Goal: Task Accomplishment & Management: Complete application form

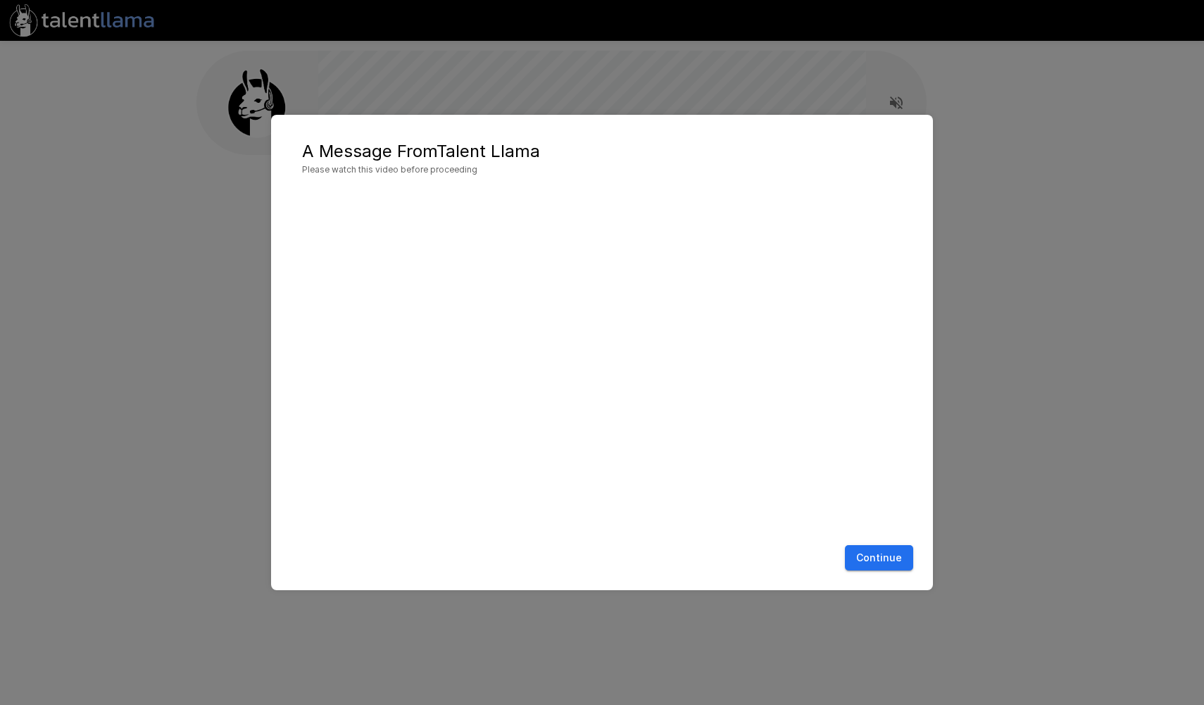
click at [883, 557] on button "Continue" at bounding box center [879, 558] width 68 height 26
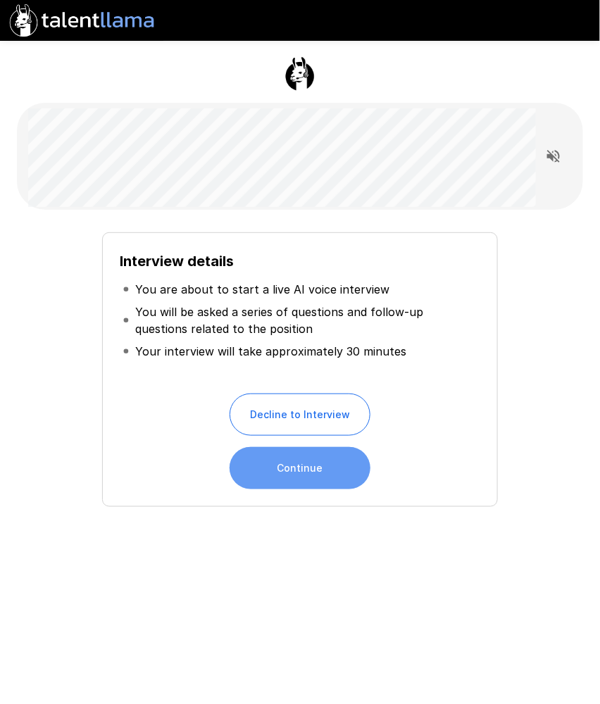
click at [291, 460] on button "Continue" at bounding box center [299, 468] width 141 height 42
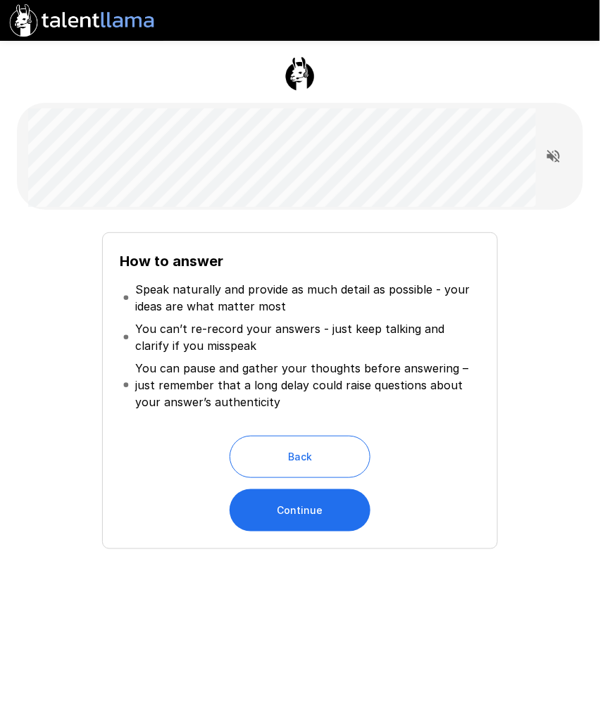
click at [343, 500] on button "Continue" at bounding box center [299, 510] width 141 height 42
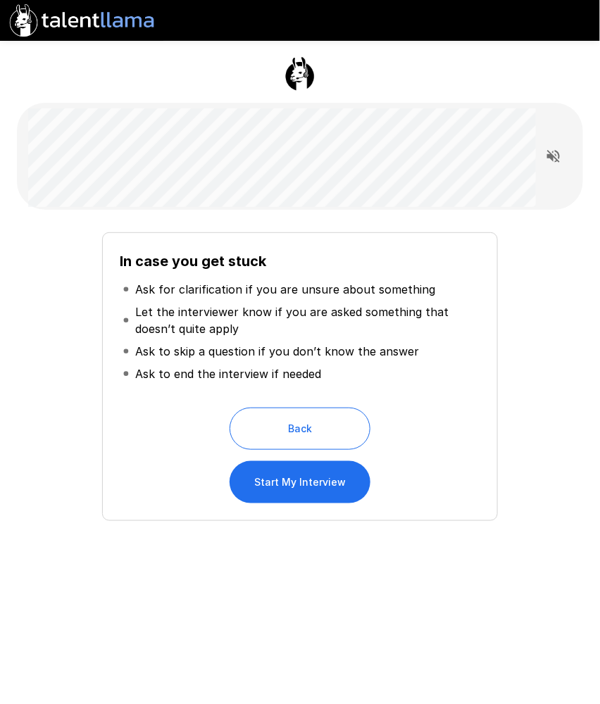
click at [309, 489] on button "Start My Interview" at bounding box center [299, 482] width 141 height 42
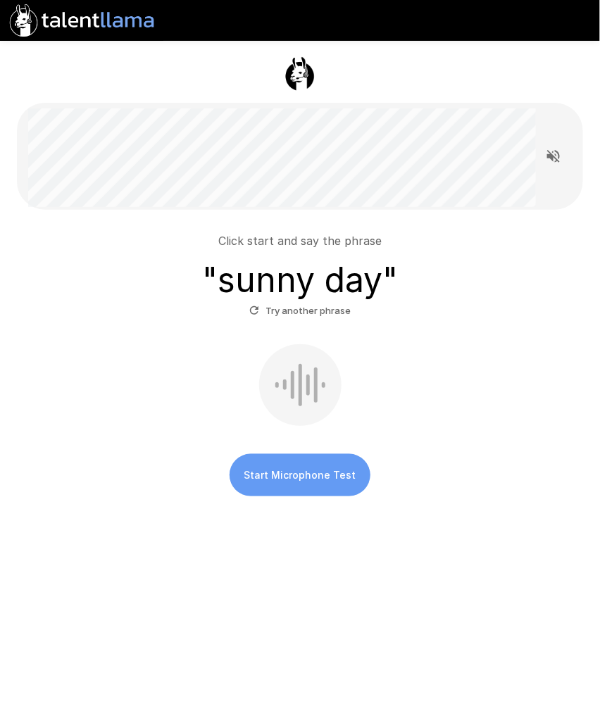
click at [303, 484] on button "Start Microphone Test" at bounding box center [299, 475] width 141 height 42
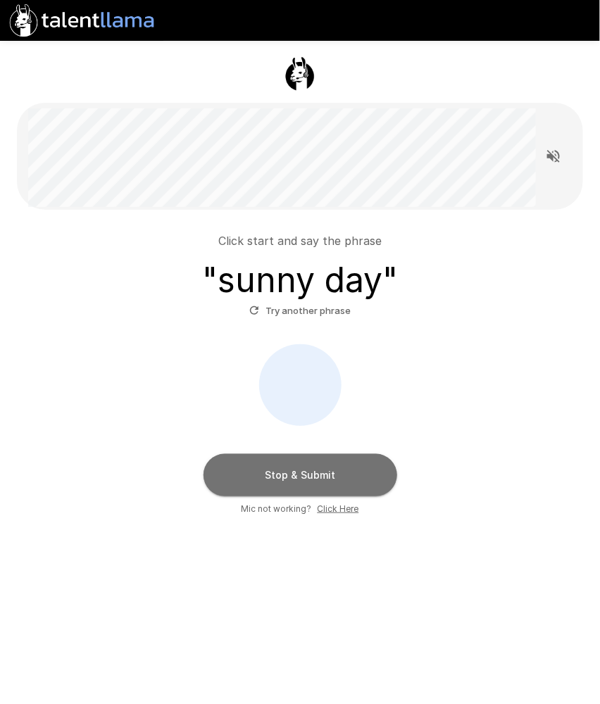
click at [303, 484] on button "Stop & Submit" at bounding box center [300, 475] width 194 height 42
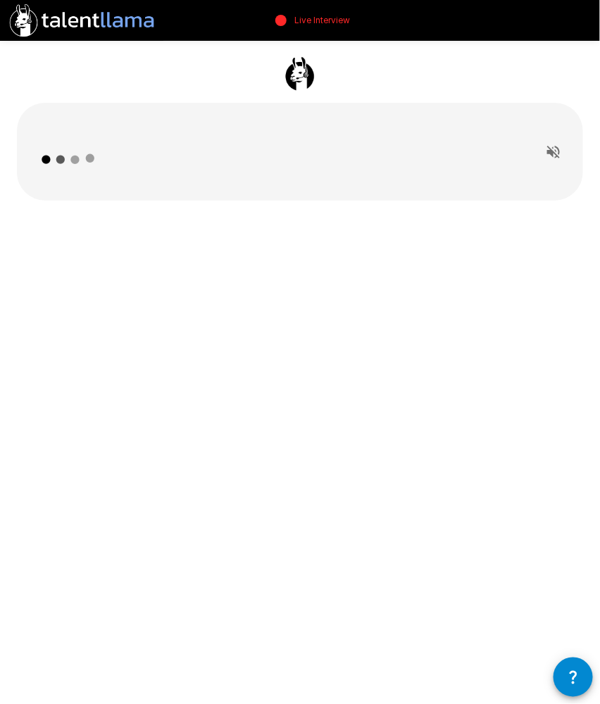
click at [433, 470] on div "Live Interview" at bounding box center [300, 352] width 600 height 704
click at [551, 155] on icon "Read questions aloud" at bounding box center [553, 152] width 13 height 13
click at [551, 155] on icon "Stop reading questions aloud" at bounding box center [553, 152] width 13 height 13
click at [386, 284] on div at bounding box center [300, 156] width 600 height 313
click at [324, 377] on div "Live Interview" at bounding box center [300, 352] width 600 height 704
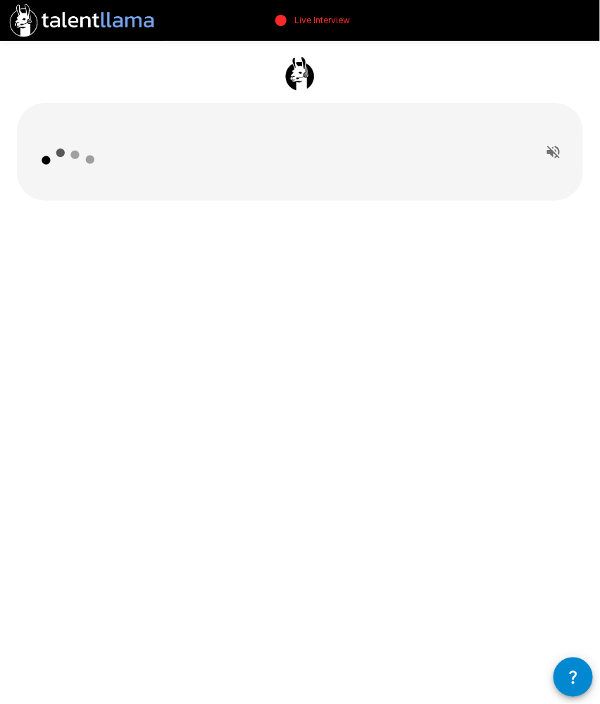
click at [65, 158] on icon at bounding box center [69, 160] width 82 height 82
click at [305, 265] on div at bounding box center [300, 156] width 600 height 313
click at [573, 675] on icon "button" at bounding box center [573, 677] width 17 height 17
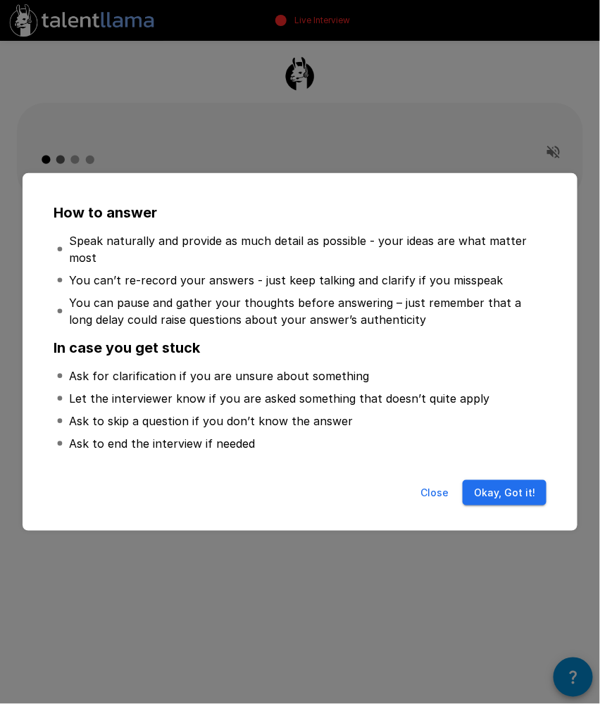
click at [528, 488] on button "Okay, Got it!" at bounding box center [504, 493] width 84 height 26
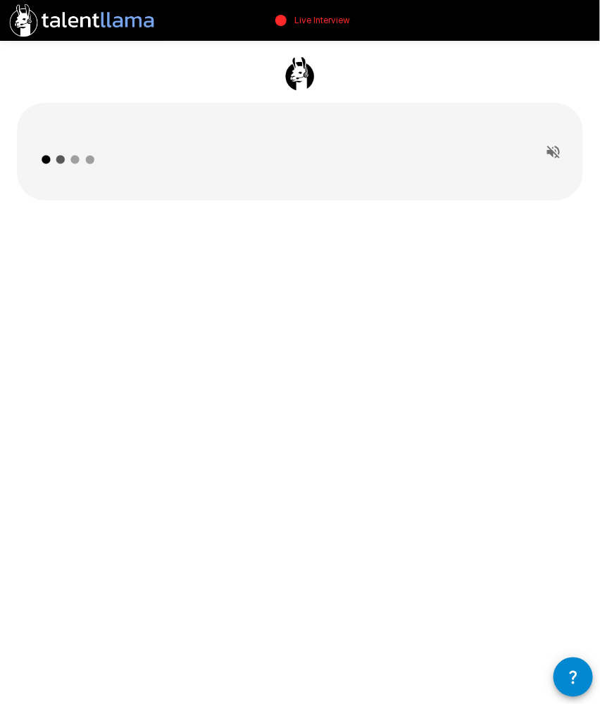
click at [553, 152] on icon "Read questions aloud" at bounding box center [553, 152] width 13 height 13
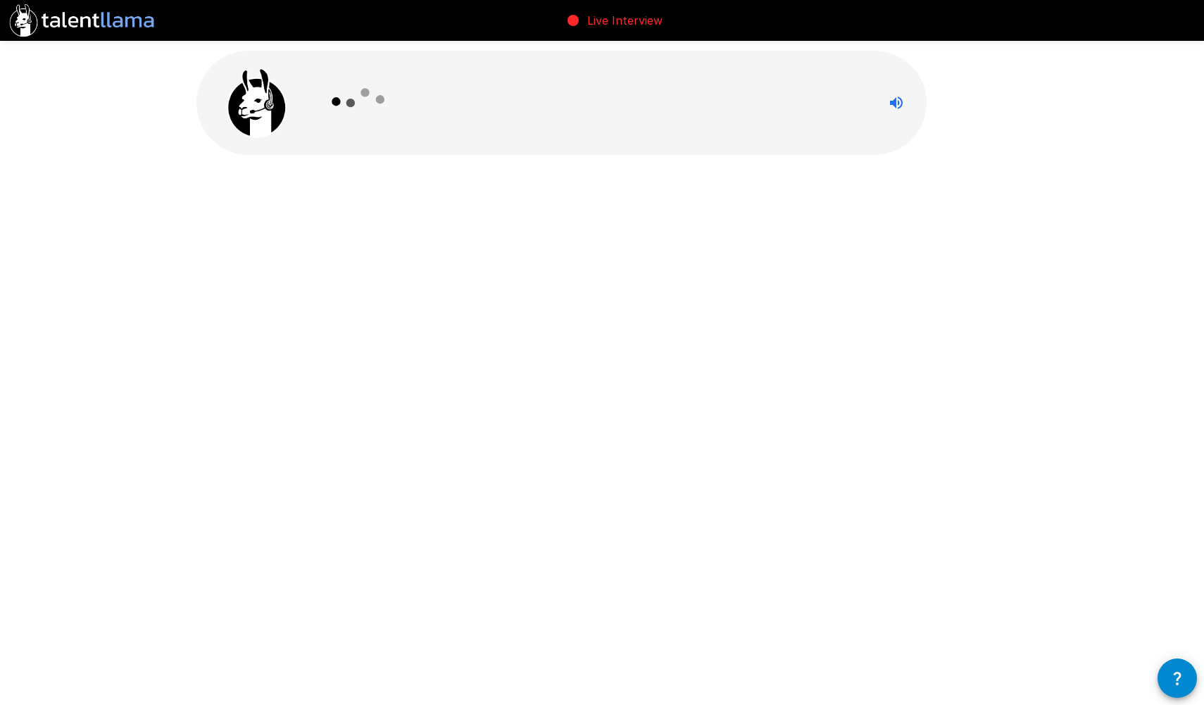
click at [703, 279] on div "Live Interview" at bounding box center [602, 352] width 1204 height 705
click at [579, 250] on div at bounding box center [601, 133] width 845 height 267
click at [778, 267] on div at bounding box center [601, 133] width 845 height 267
click at [796, 221] on div at bounding box center [601, 133] width 845 height 267
click at [543, 90] on div at bounding box center [592, 103] width 548 height 104
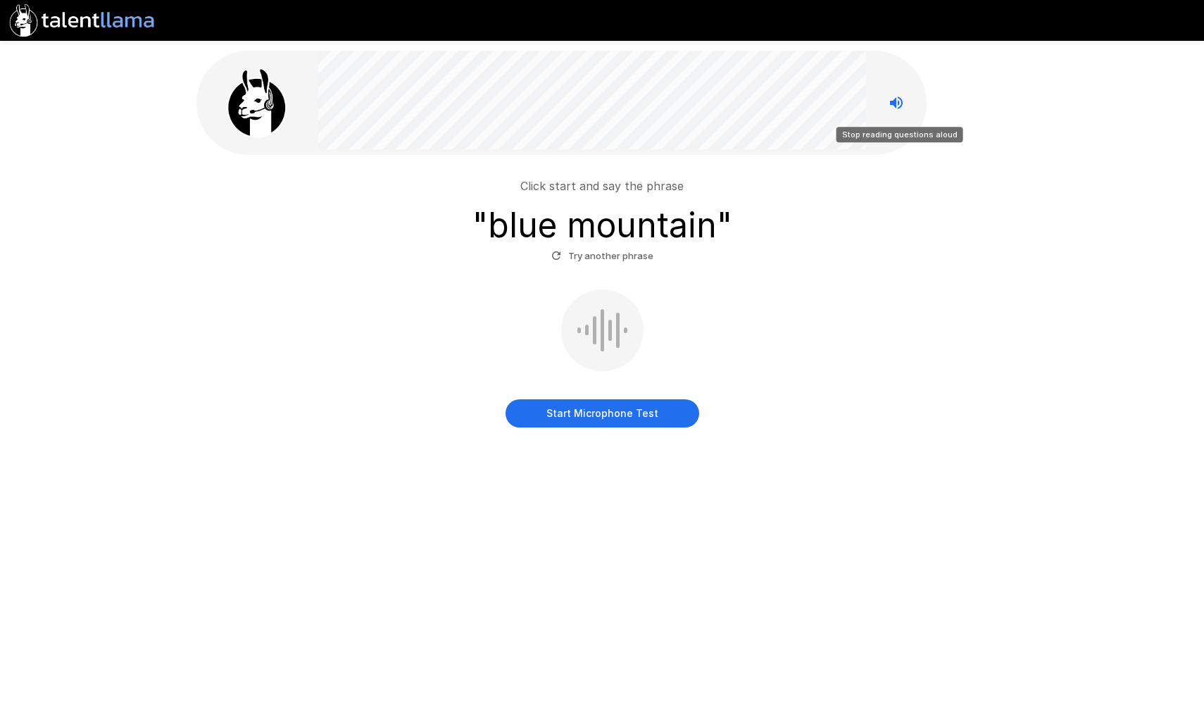
click at [900, 96] on icon "Stop reading questions aloud" at bounding box center [896, 102] width 17 height 17
click at [614, 412] on button "Start Microphone Test" at bounding box center [602, 413] width 194 height 28
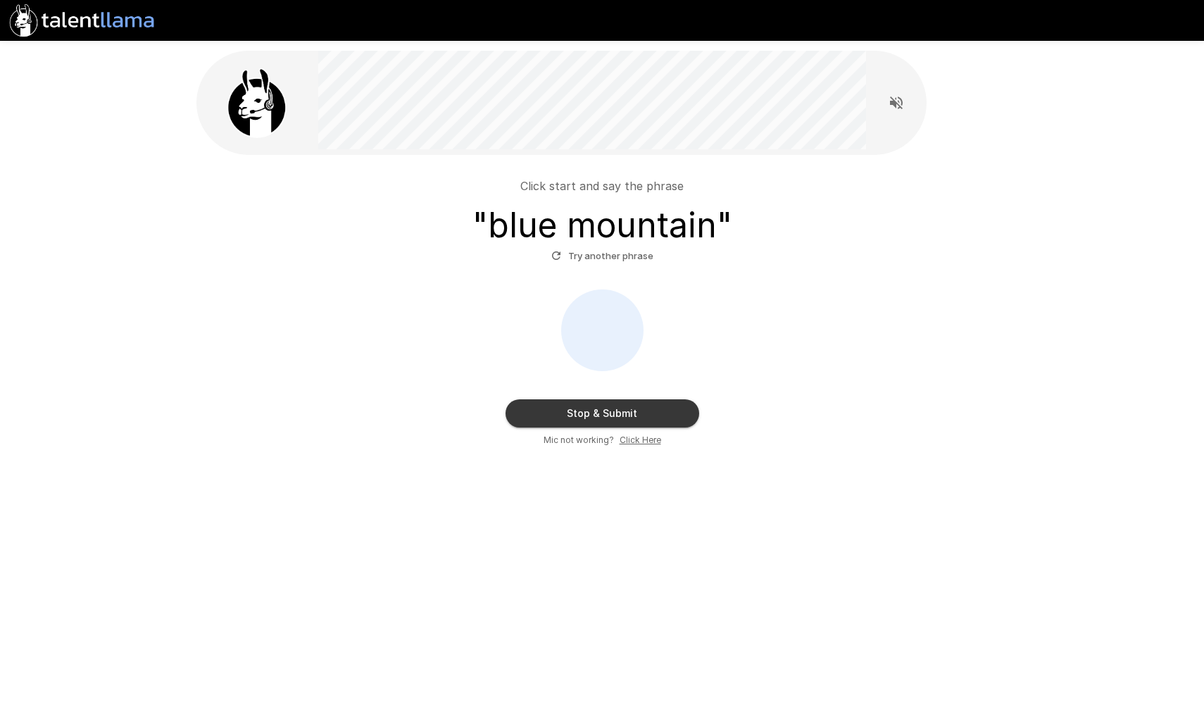
click at [614, 412] on button "Stop & Submit" at bounding box center [602, 413] width 194 height 28
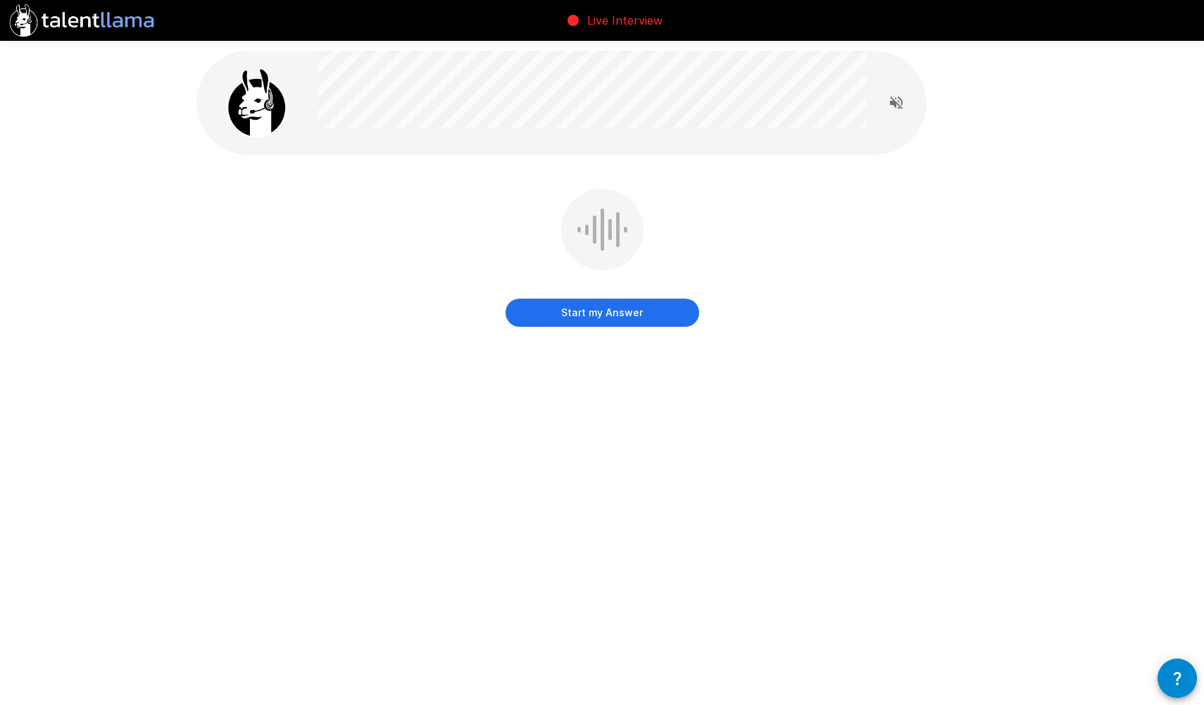
click at [659, 312] on button "Start my Answer" at bounding box center [602, 312] width 194 height 28
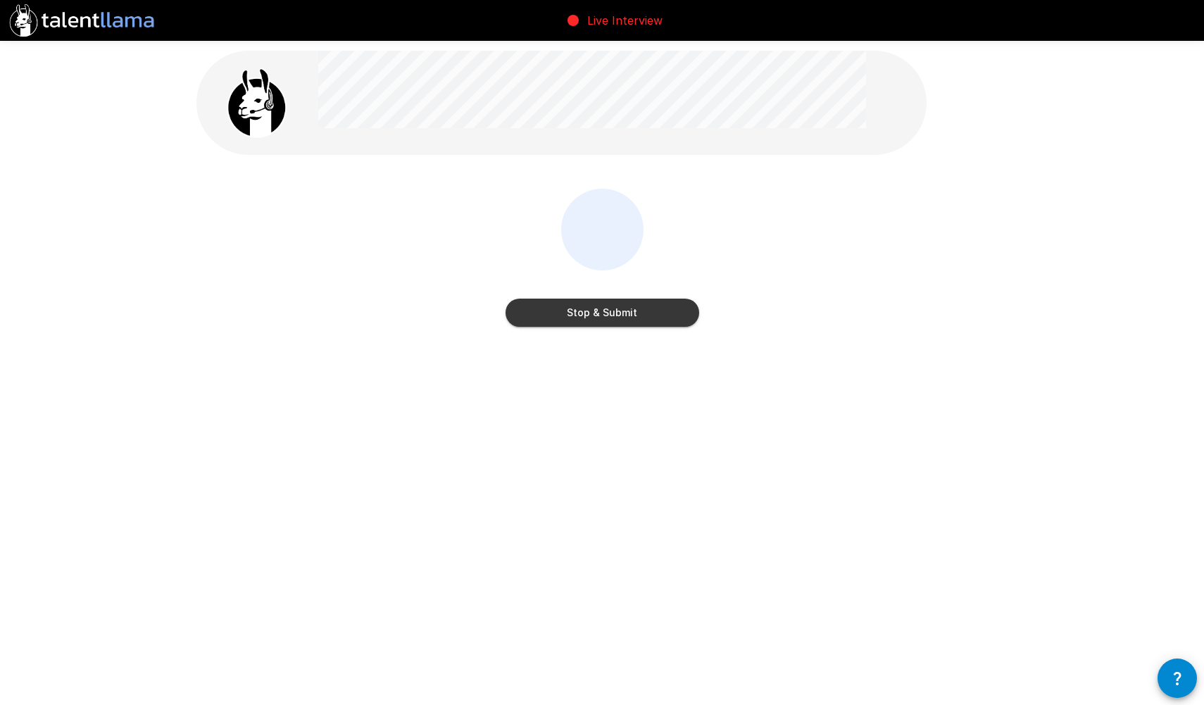
click at [659, 312] on button "Stop & Submit" at bounding box center [602, 312] width 194 height 28
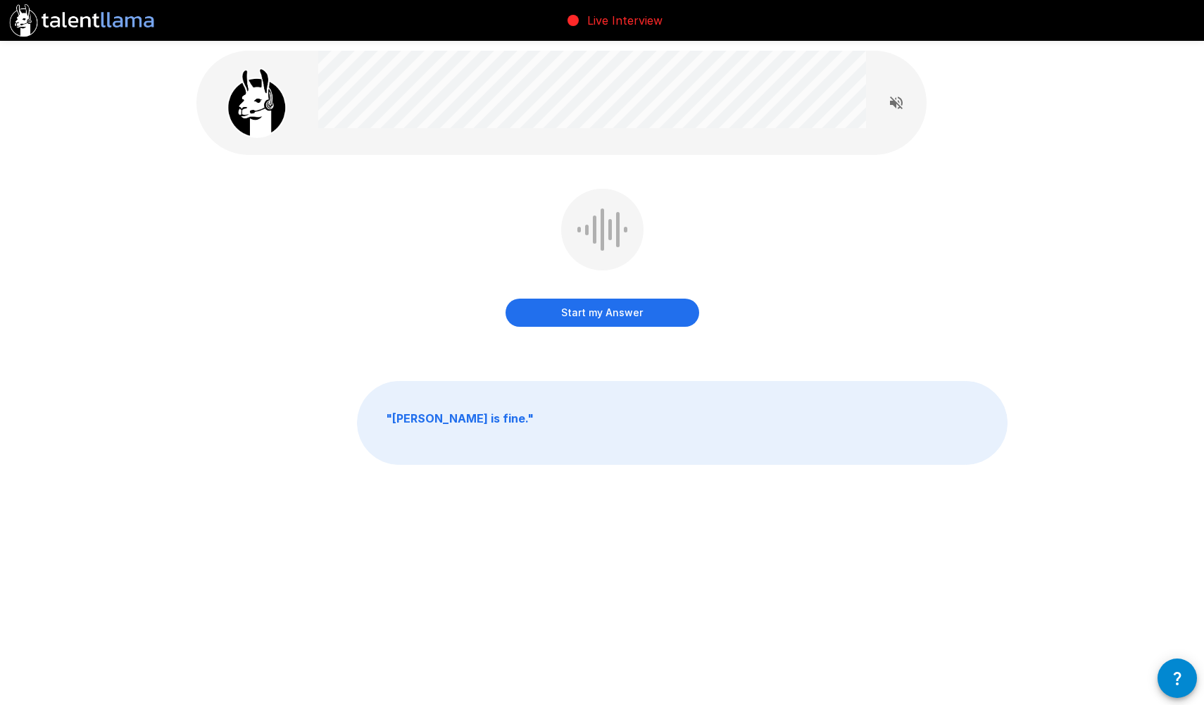
click at [635, 307] on button "Start my Answer" at bounding box center [602, 312] width 194 height 28
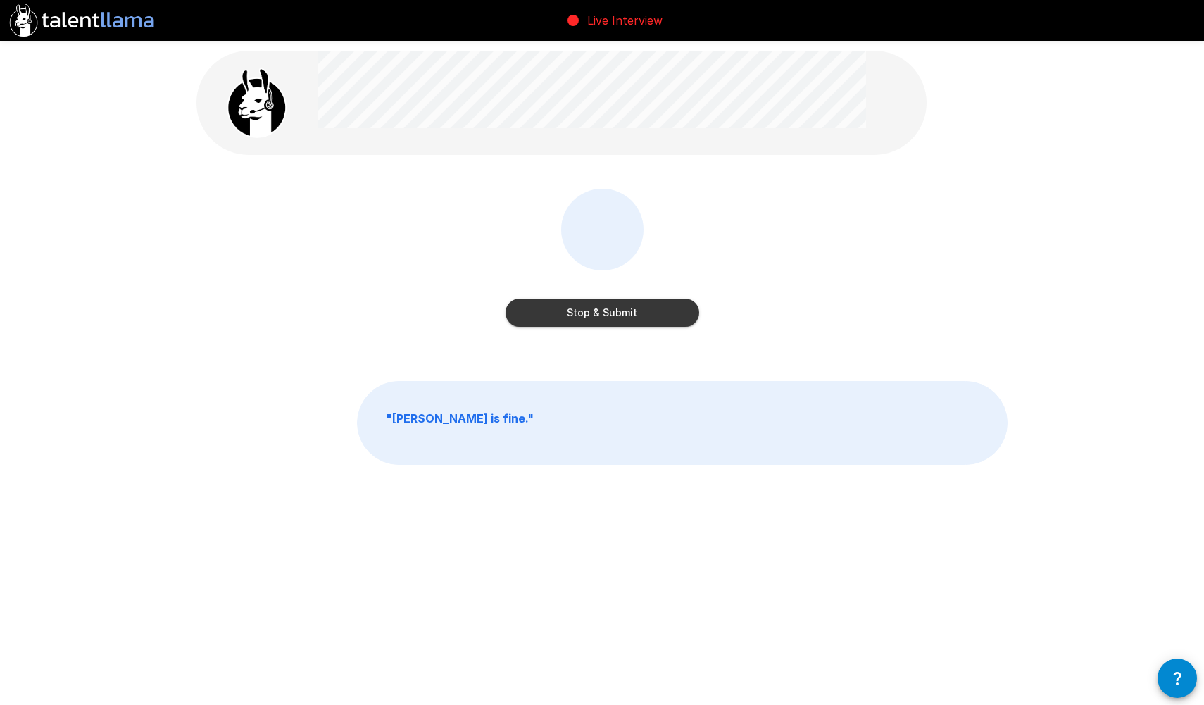
click at [635, 307] on button "Stop & Submit" at bounding box center [602, 312] width 194 height 28
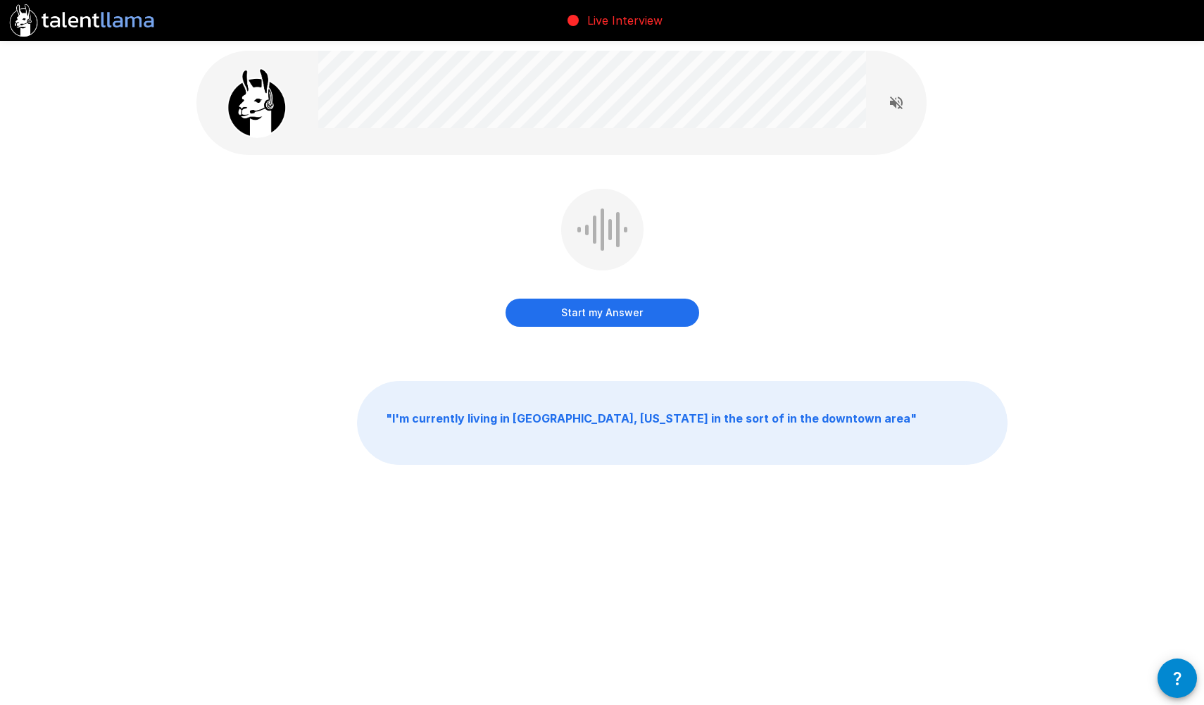
click at [613, 315] on button "Start my Answer" at bounding box center [602, 312] width 194 height 28
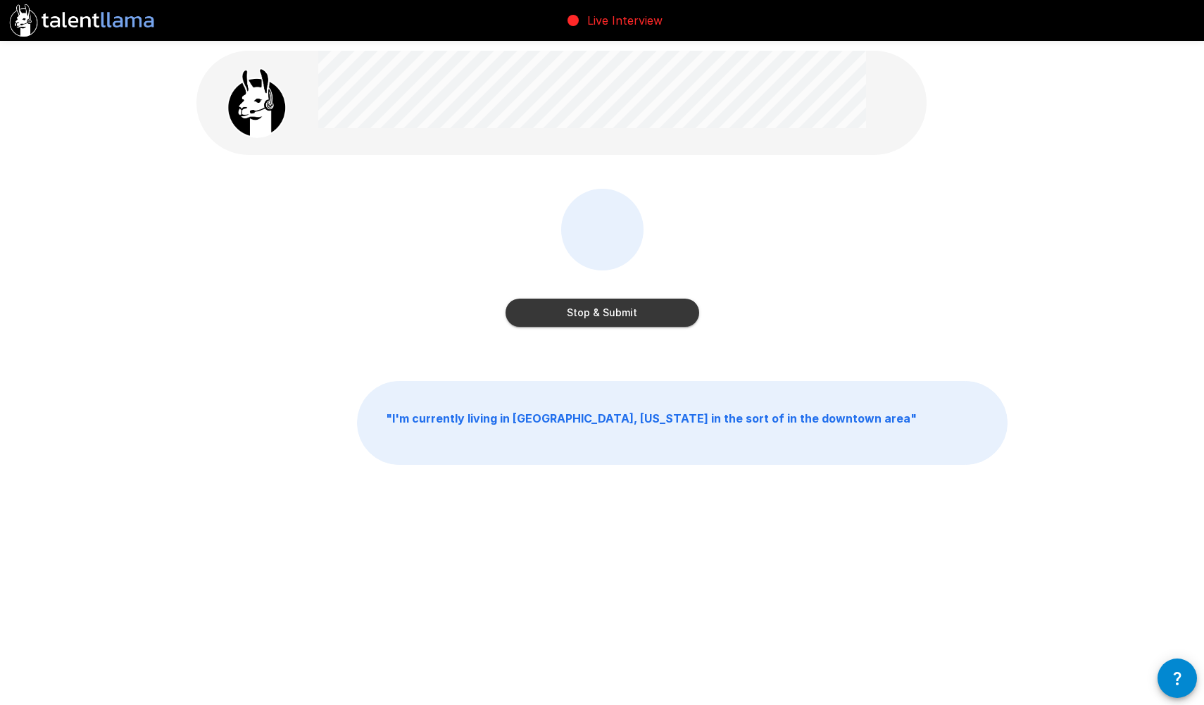
click at [613, 315] on button "Stop & Submit" at bounding box center [602, 312] width 194 height 28
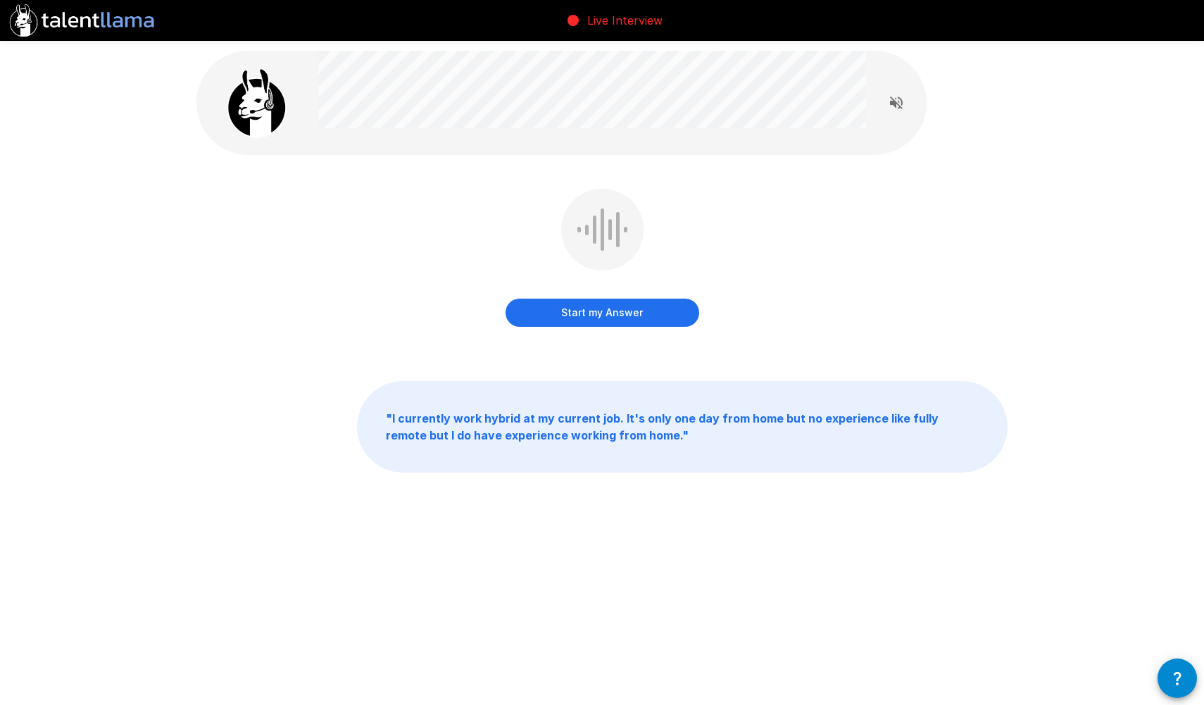
click at [598, 313] on button "Start my Answer" at bounding box center [602, 312] width 194 height 28
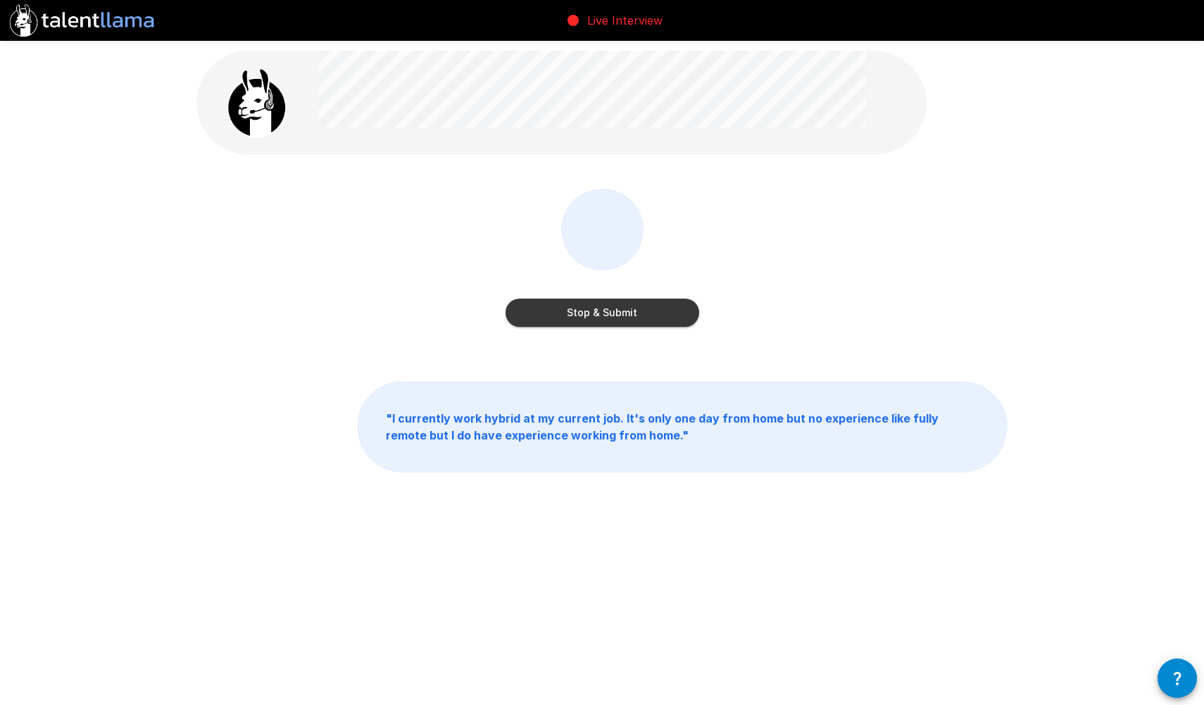
click at [598, 313] on button "Stop & Submit" at bounding box center [602, 312] width 194 height 28
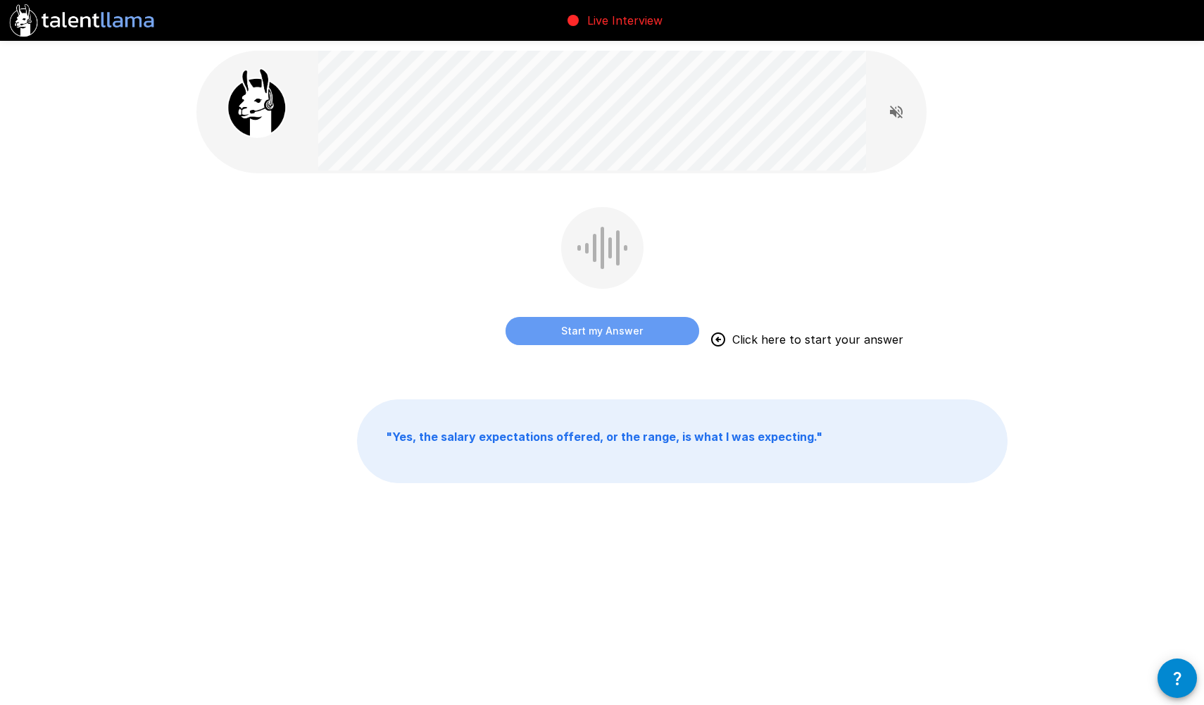
click at [625, 335] on button "Start my Answer" at bounding box center [602, 331] width 194 height 28
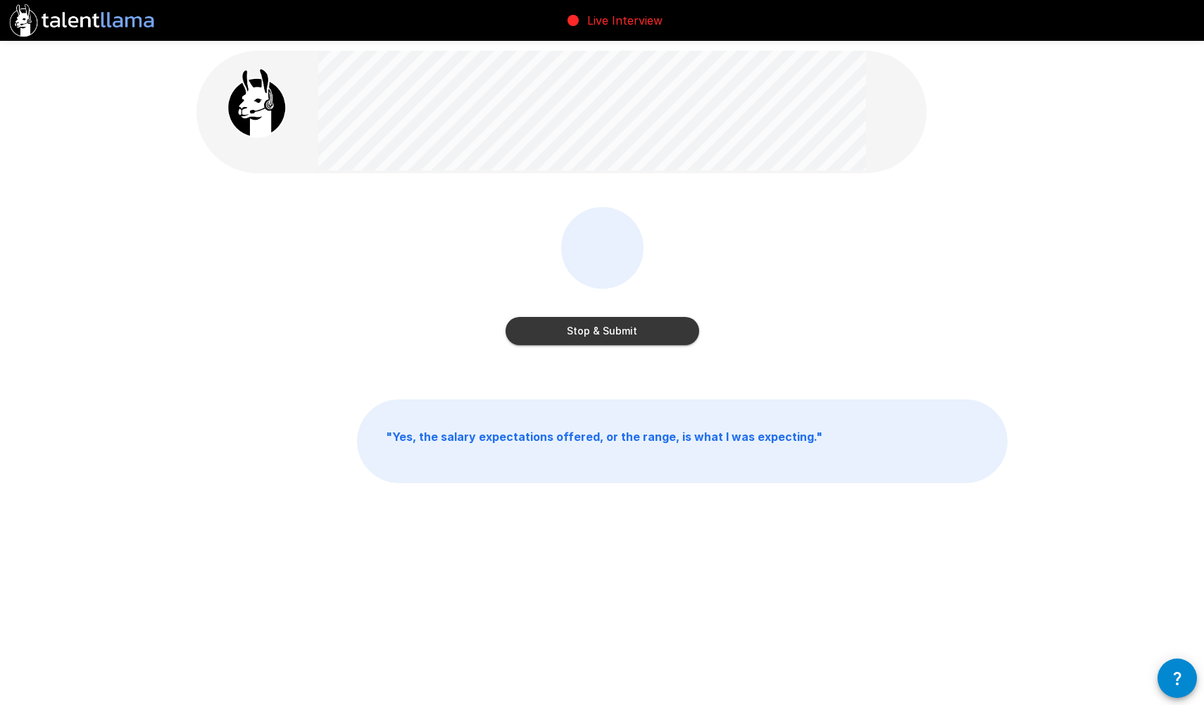
click at [655, 324] on button "Stop & Submit" at bounding box center [602, 331] width 194 height 28
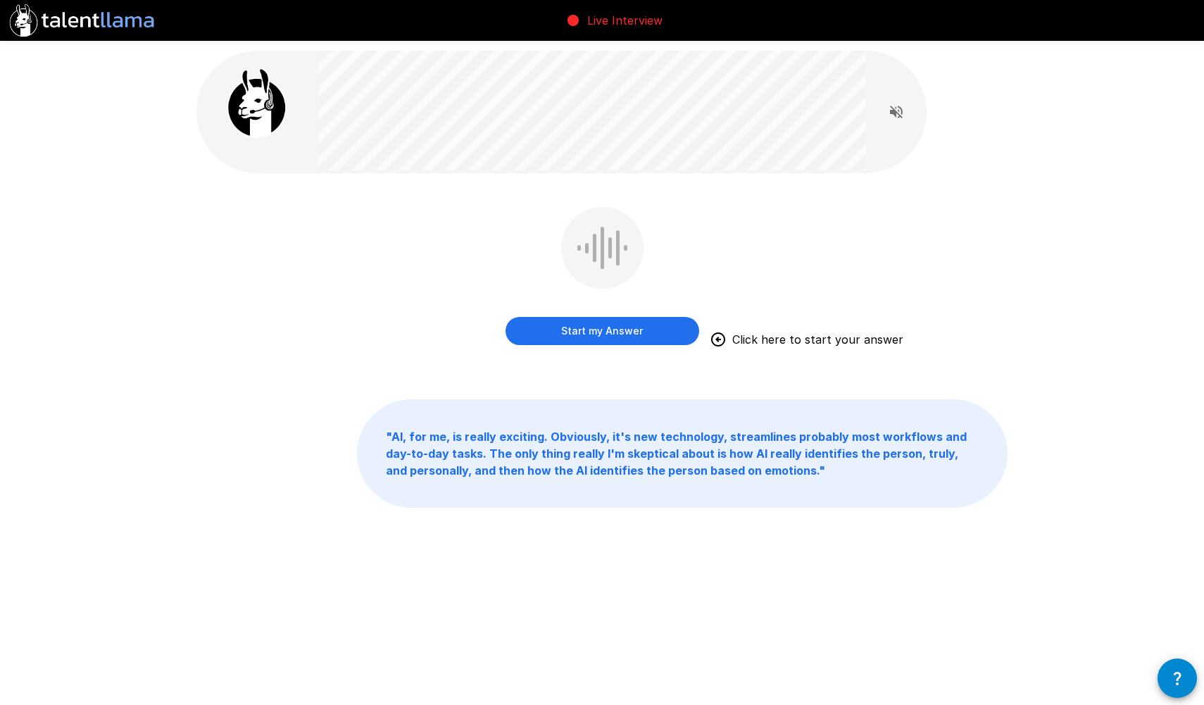
click at [627, 338] on button "Start my Answer" at bounding box center [602, 331] width 194 height 28
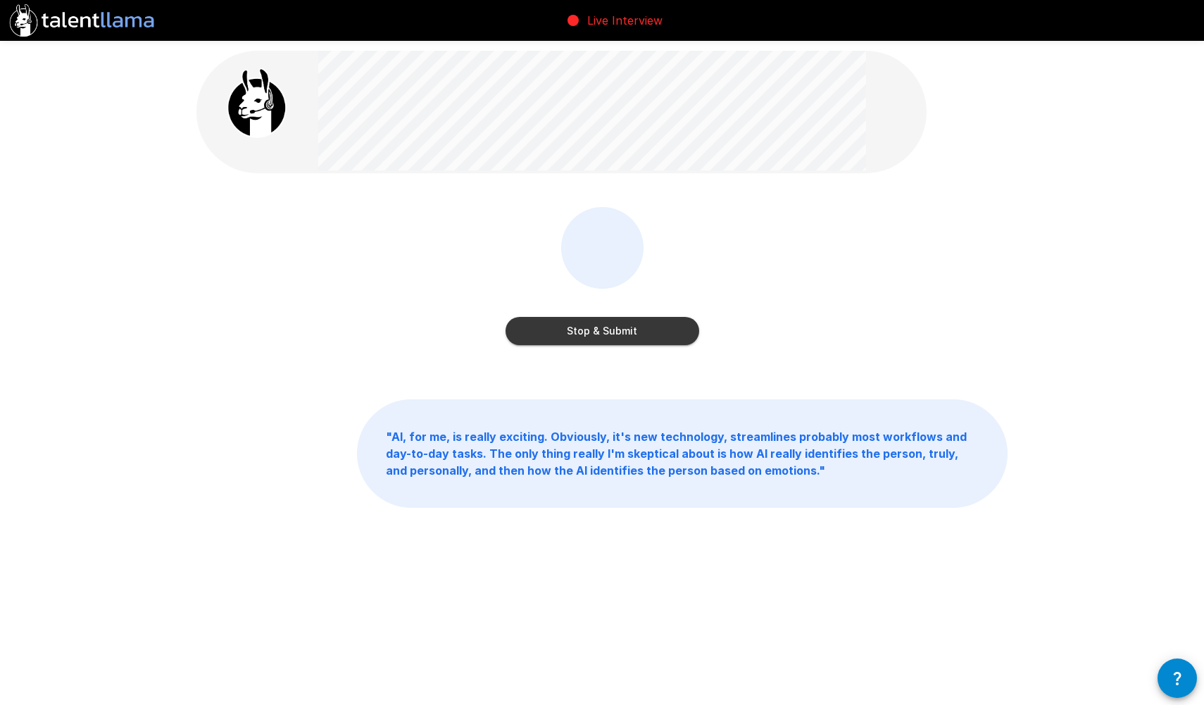
click at [627, 338] on button "Stop & Submit" at bounding box center [602, 331] width 194 height 28
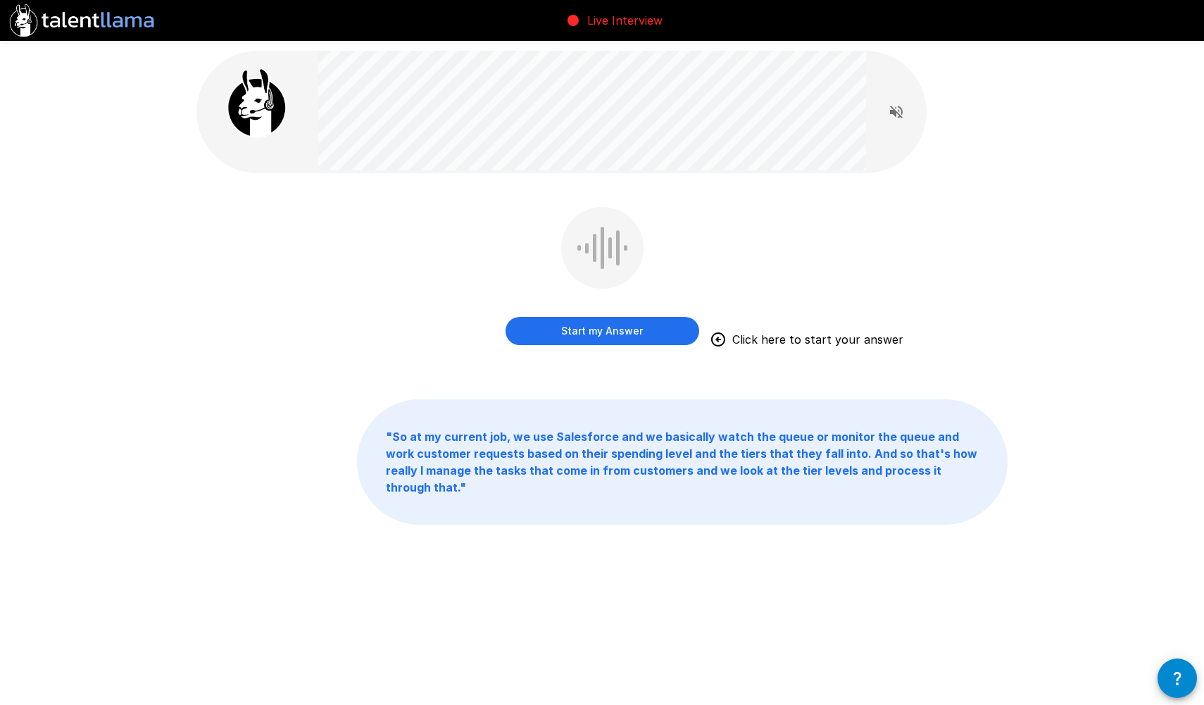
click at [638, 327] on button "Start my Answer" at bounding box center [602, 331] width 194 height 28
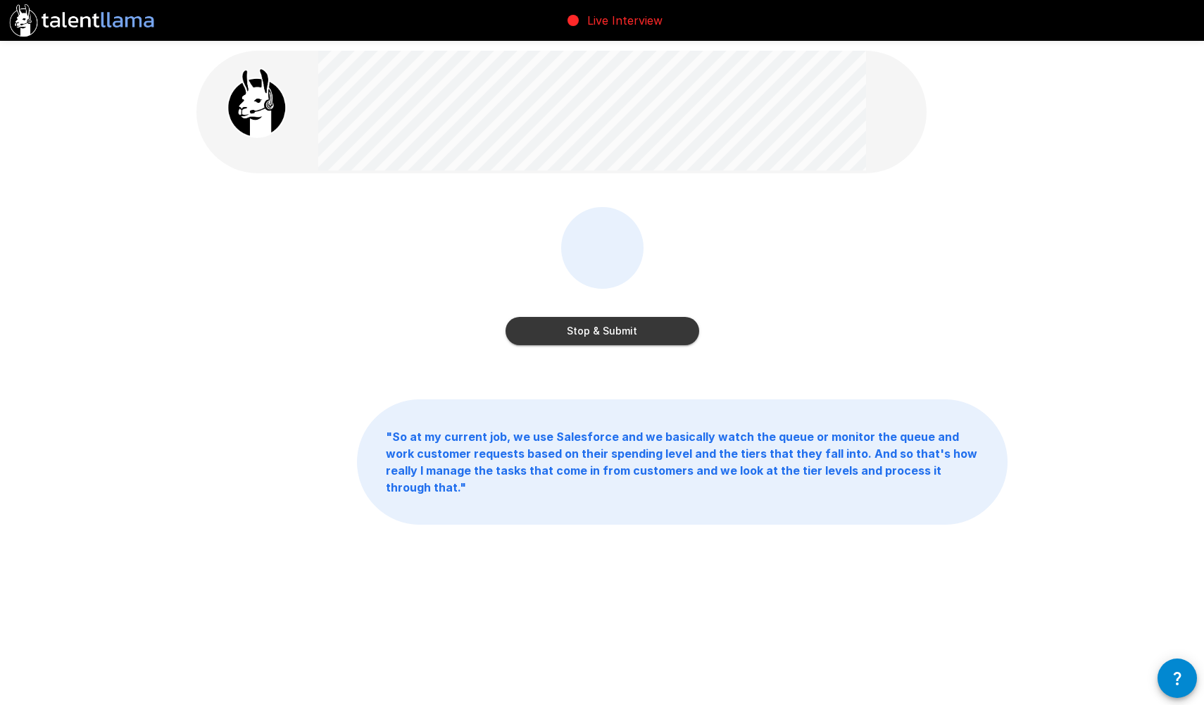
click at [579, 319] on button "Stop & Submit" at bounding box center [602, 331] width 194 height 28
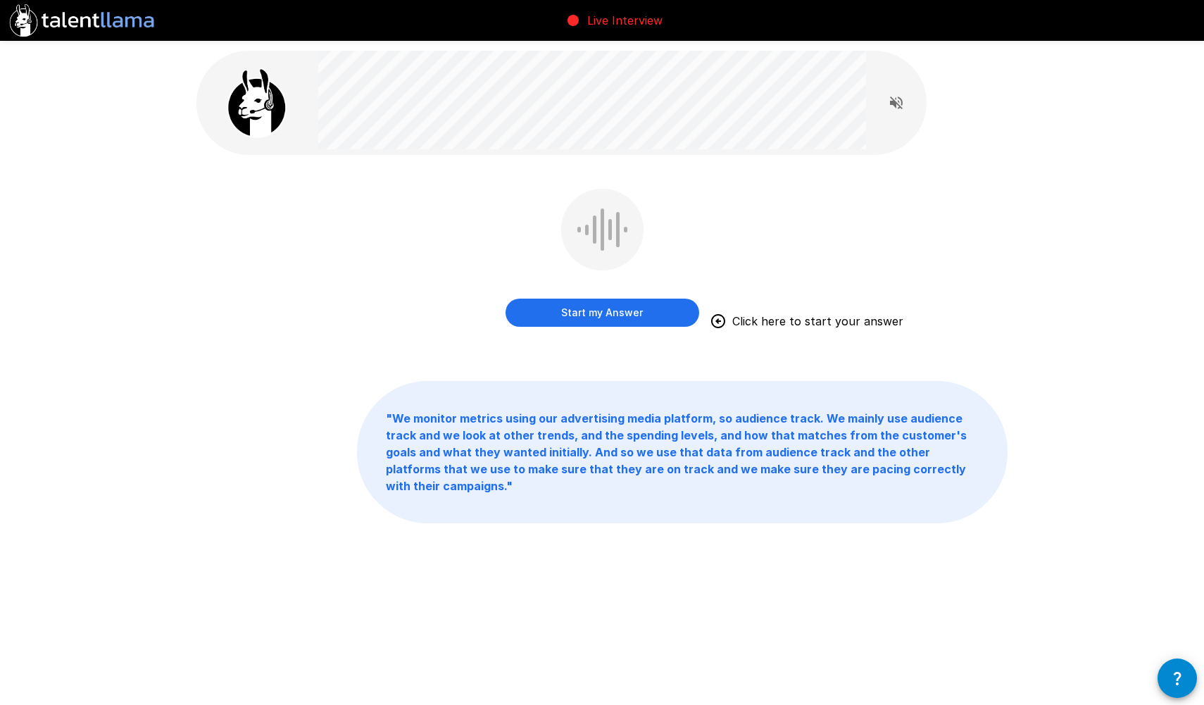
click at [662, 310] on button "Start my Answer" at bounding box center [602, 312] width 194 height 28
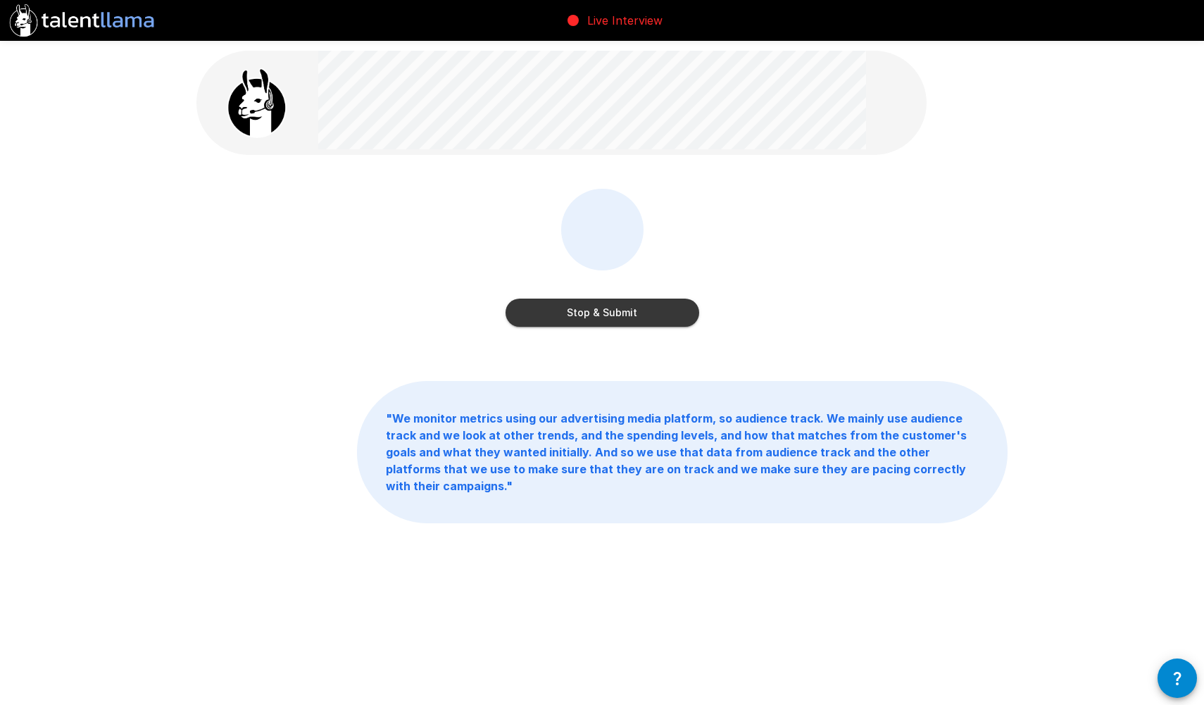
click at [662, 310] on button "Stop & Submit" at bounding box center [602, 312] width 194 height 28
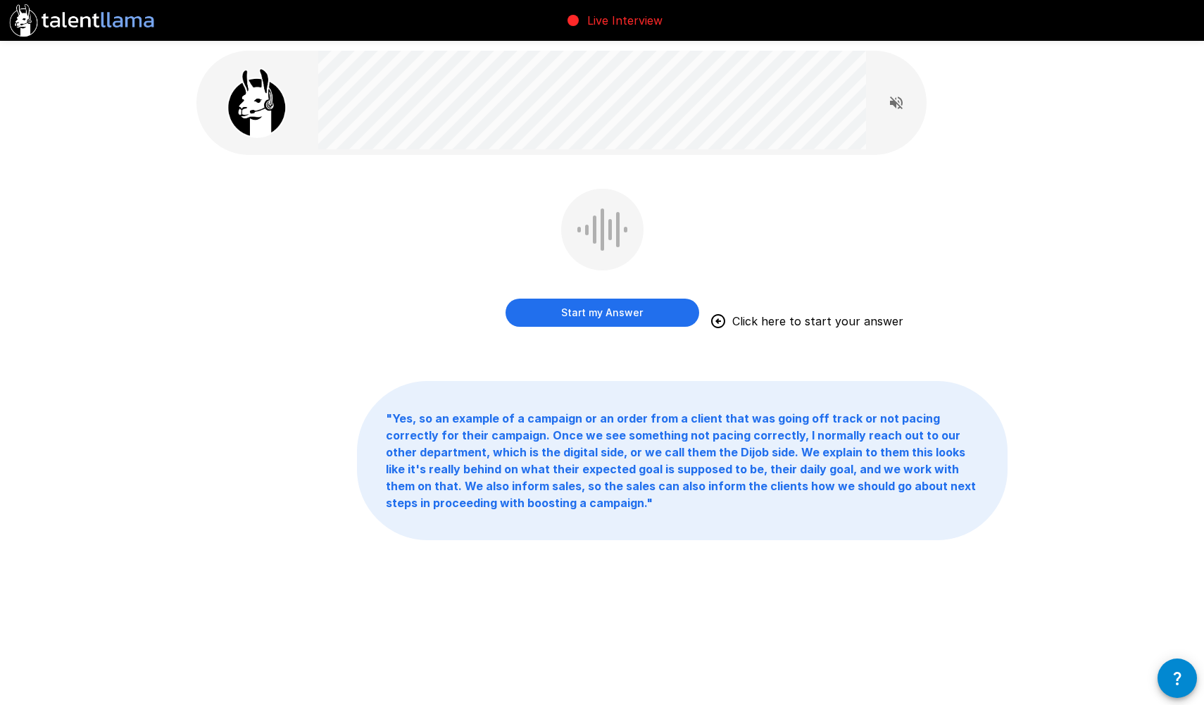
click at [614, 319] on button "Start my Answer" at bounding box center [602, 312] width 194 height 28
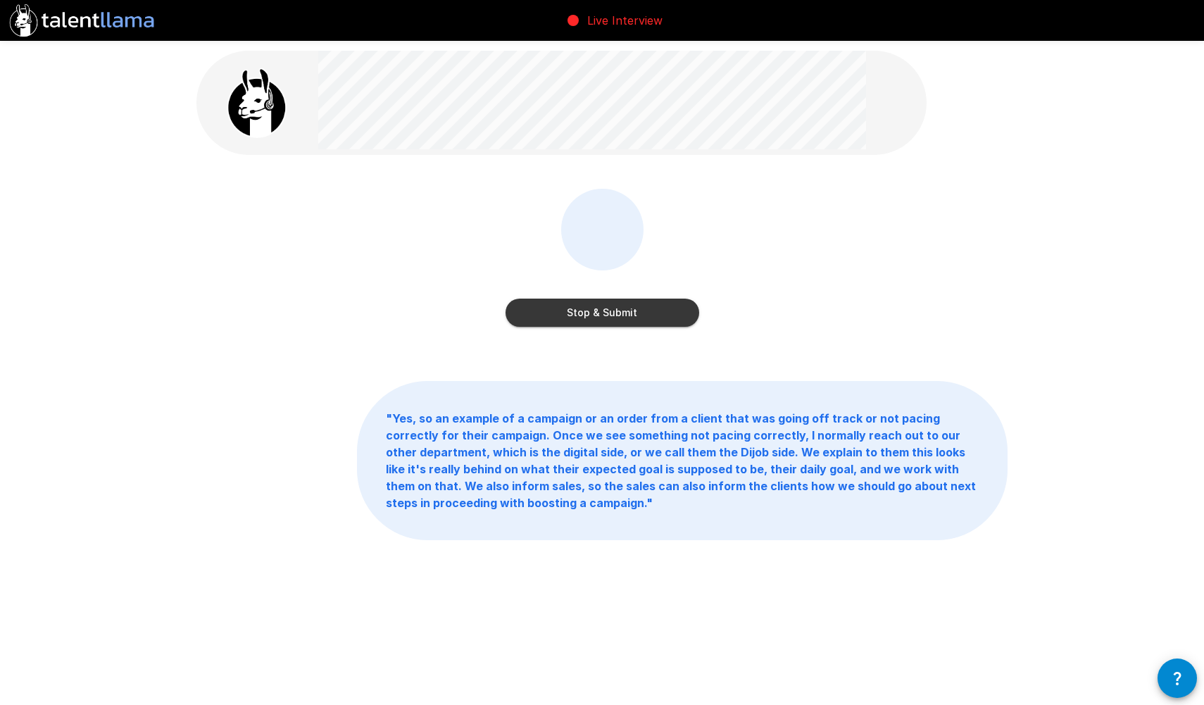
click at [614, 319] on button "Stop & Submit" at bounding box center [602, 312] width 194 height 28
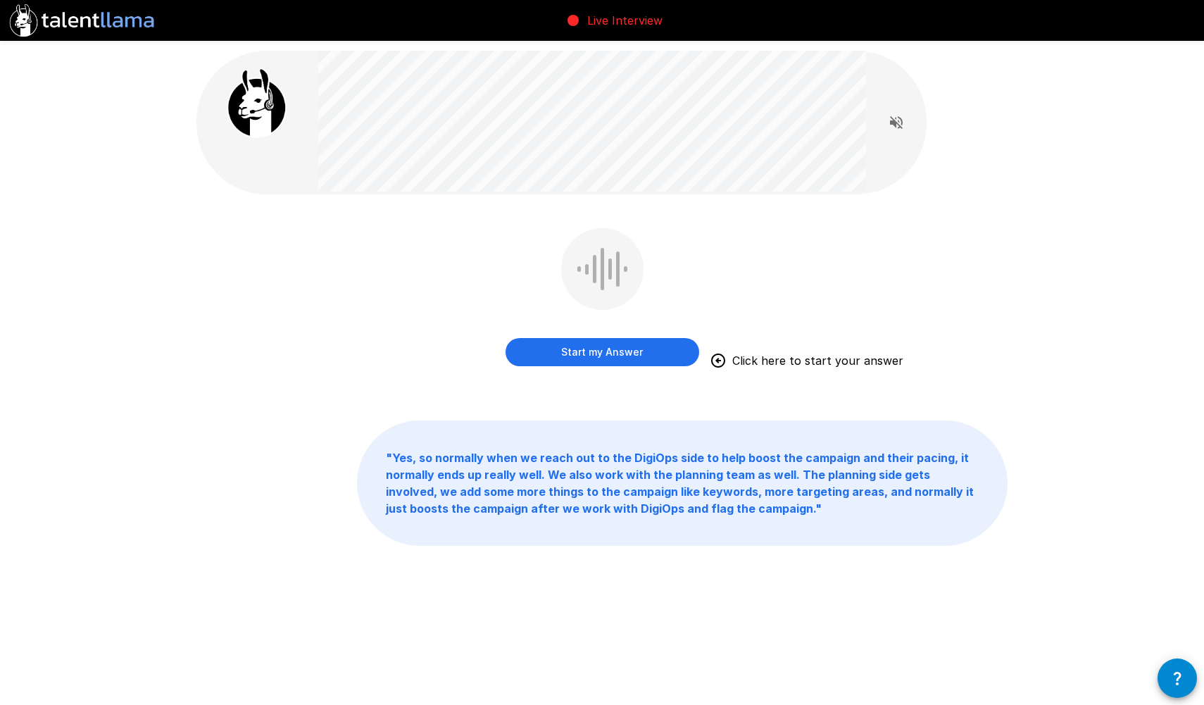
click at [606, 353] on button "Start my Answer" at bounding box center [602, 352] width 194 height 28
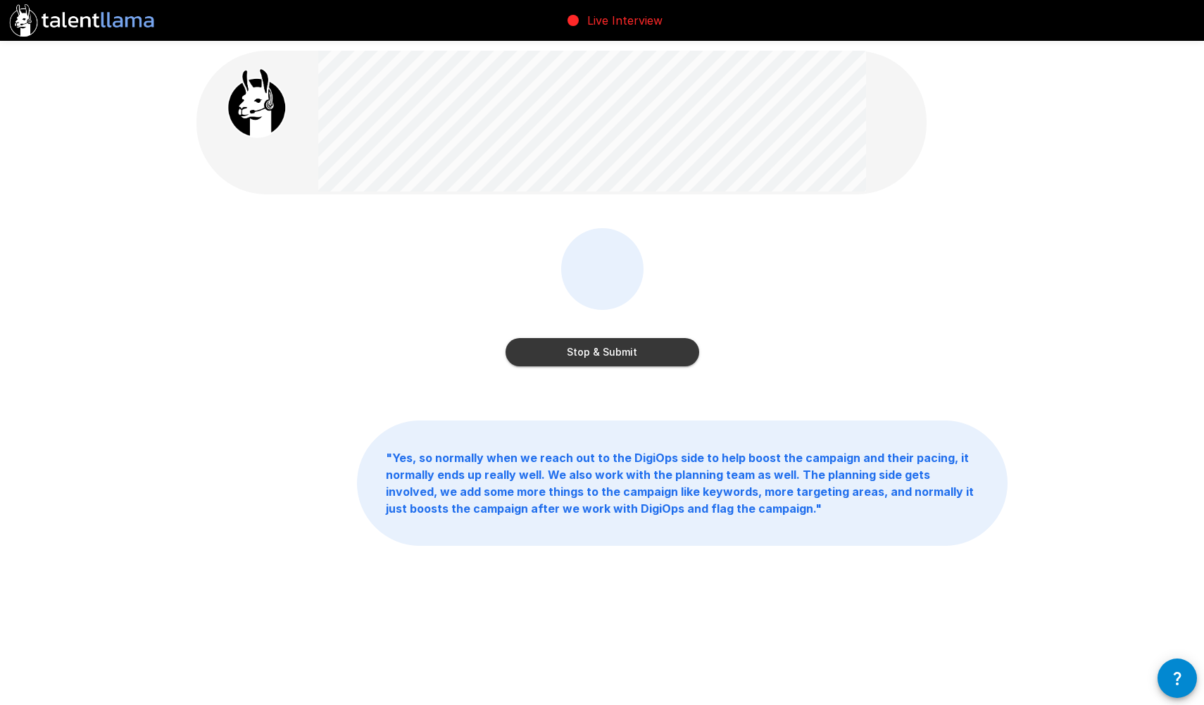
click at [636, 360] on button "Stop & Submit" at bounding box center [602, 352] width 194 height 28
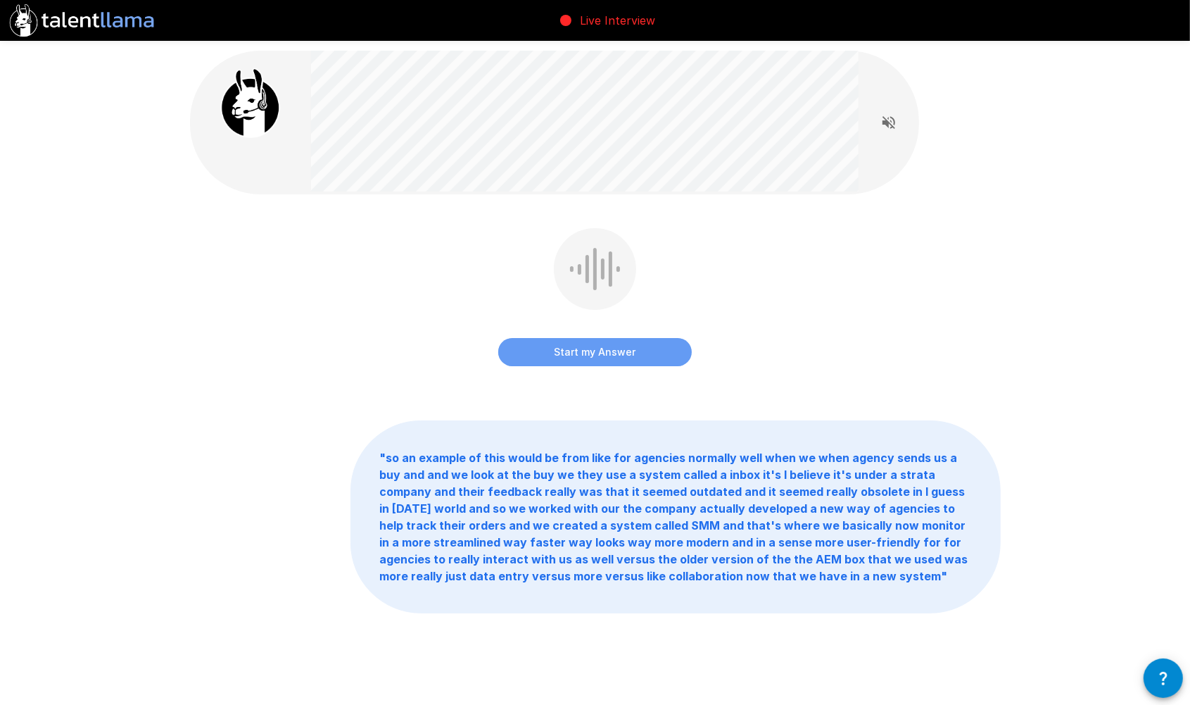
click at [658, 350] on button "Start my Answer" at bounding box center [595, 352] width 194 height 28
click at [660, 357] on button "Stop & Submit" at bounding box center [595, 352] width 194 height 28
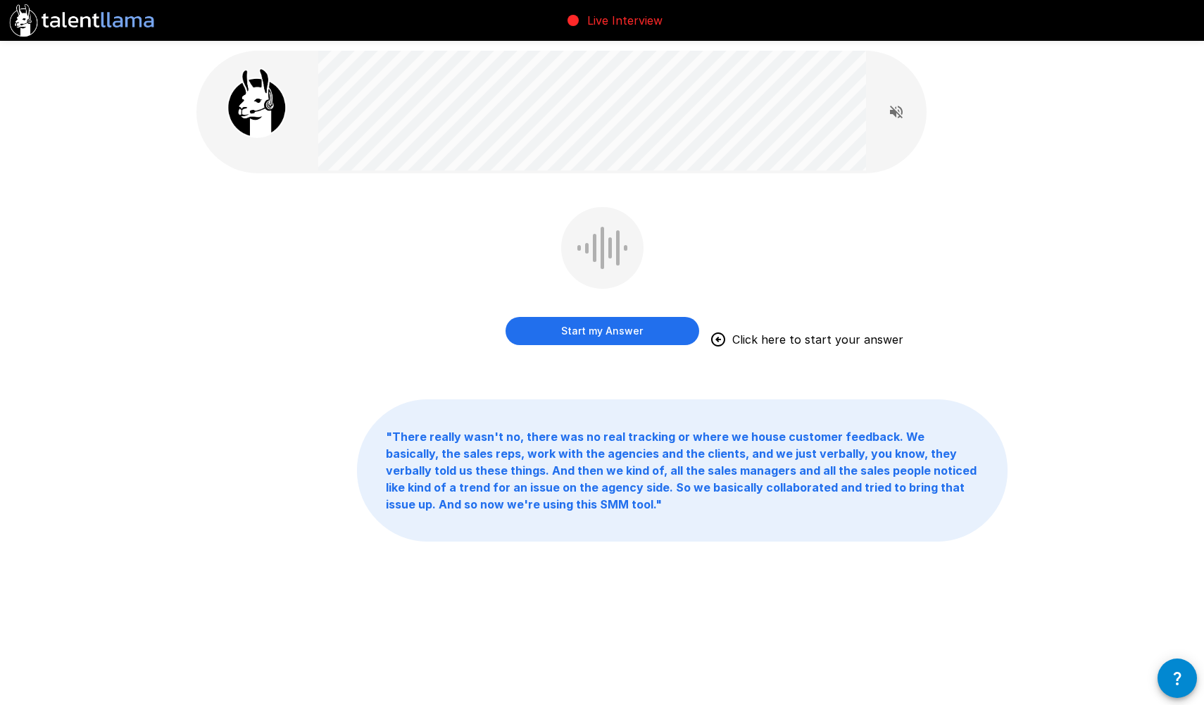
click at [636, 331] on button "Start my Answer" at bounding box center [602, 331] width 194 height 28
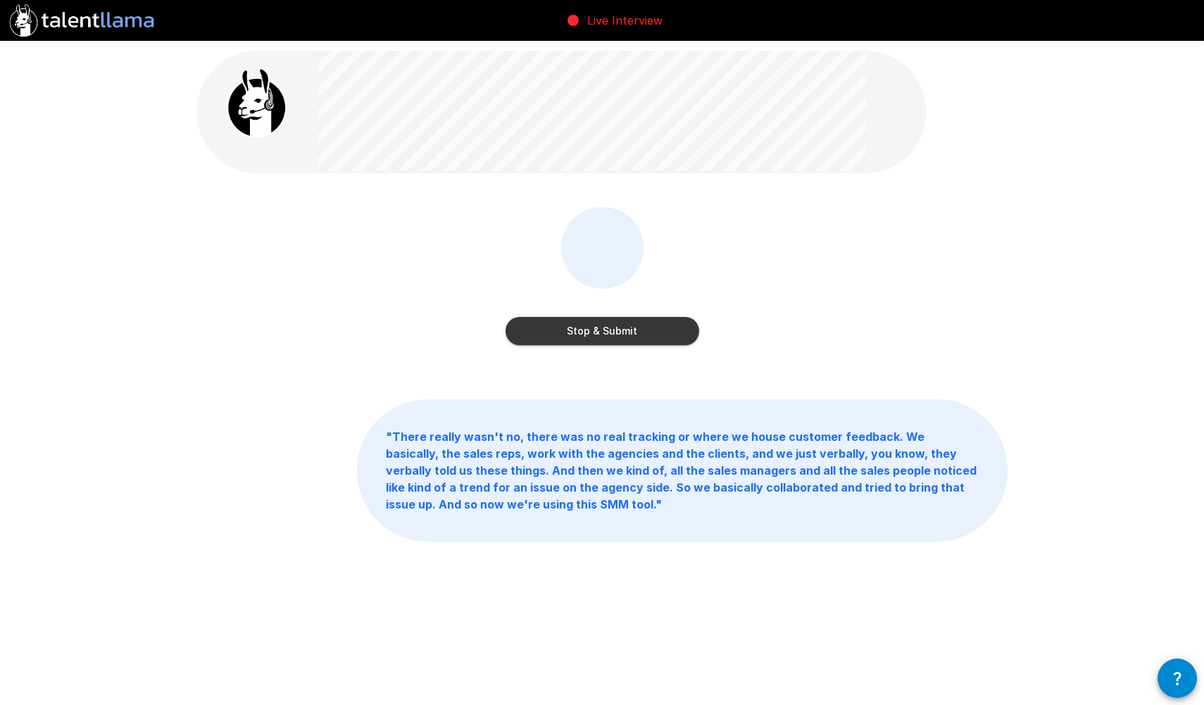
click at [629, 327] on button "Stop & Submit" at bounding box center [602, 331] width 194 height 28
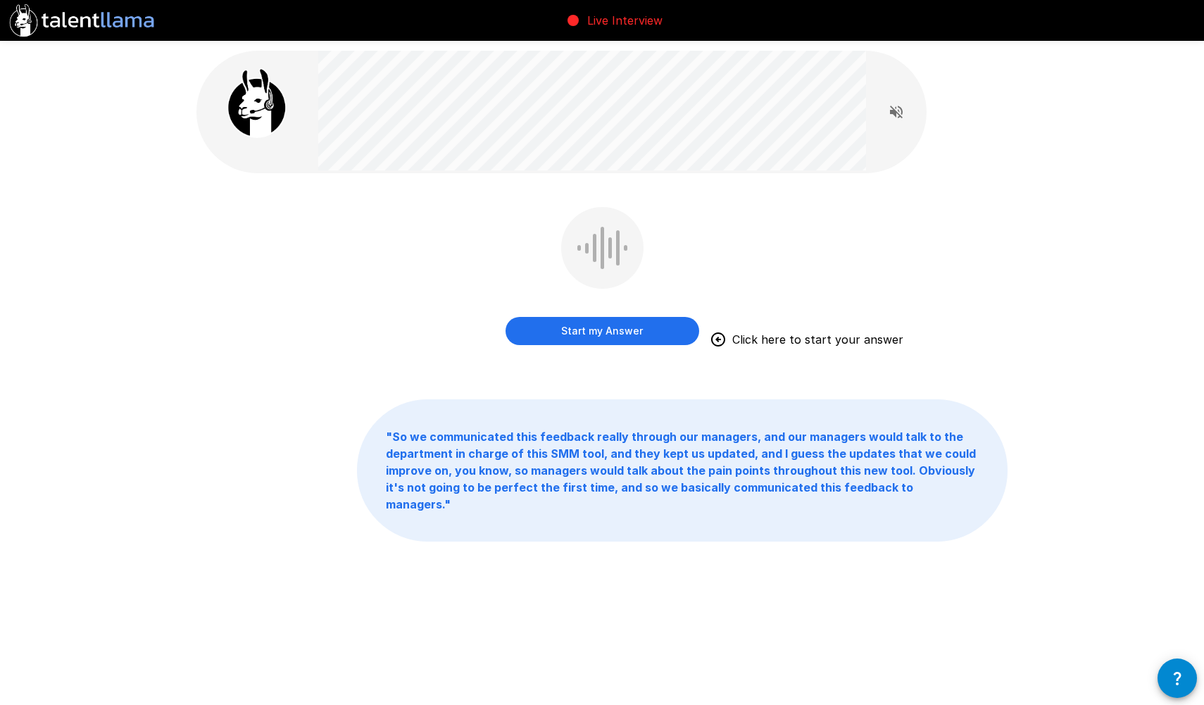
click at [633, 340] on button "Start my Answer" at bounding box center [602, 331] width 194 height 28
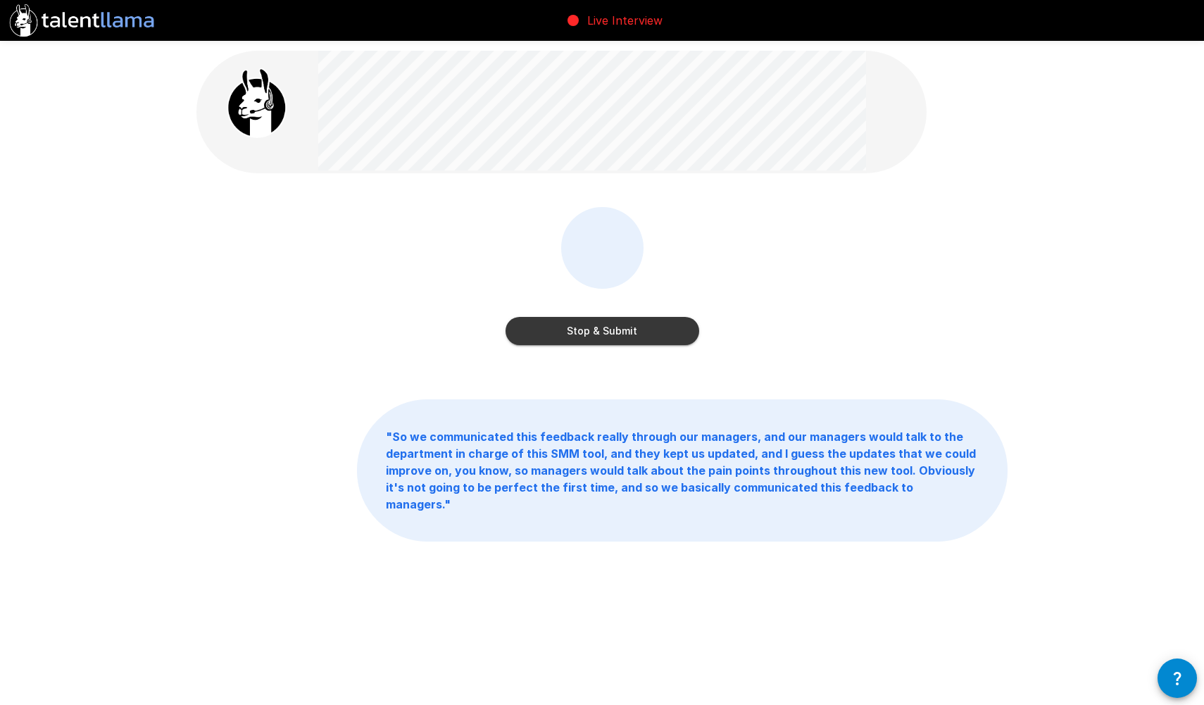
click at [634, 338] on button "Stop & Submit" at bounding box center [602, 331] width 194 height 28
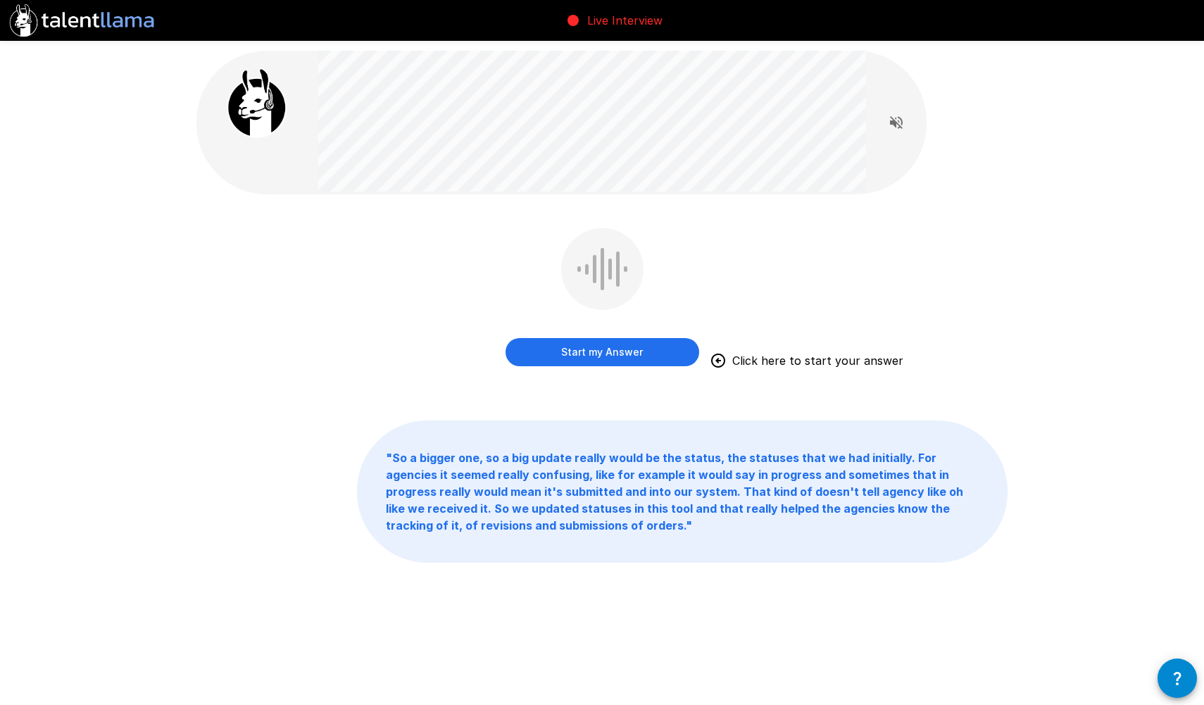
click at [580, 358] on button "Start my Answer" at bounding box center [602, 352] width 194 height 28
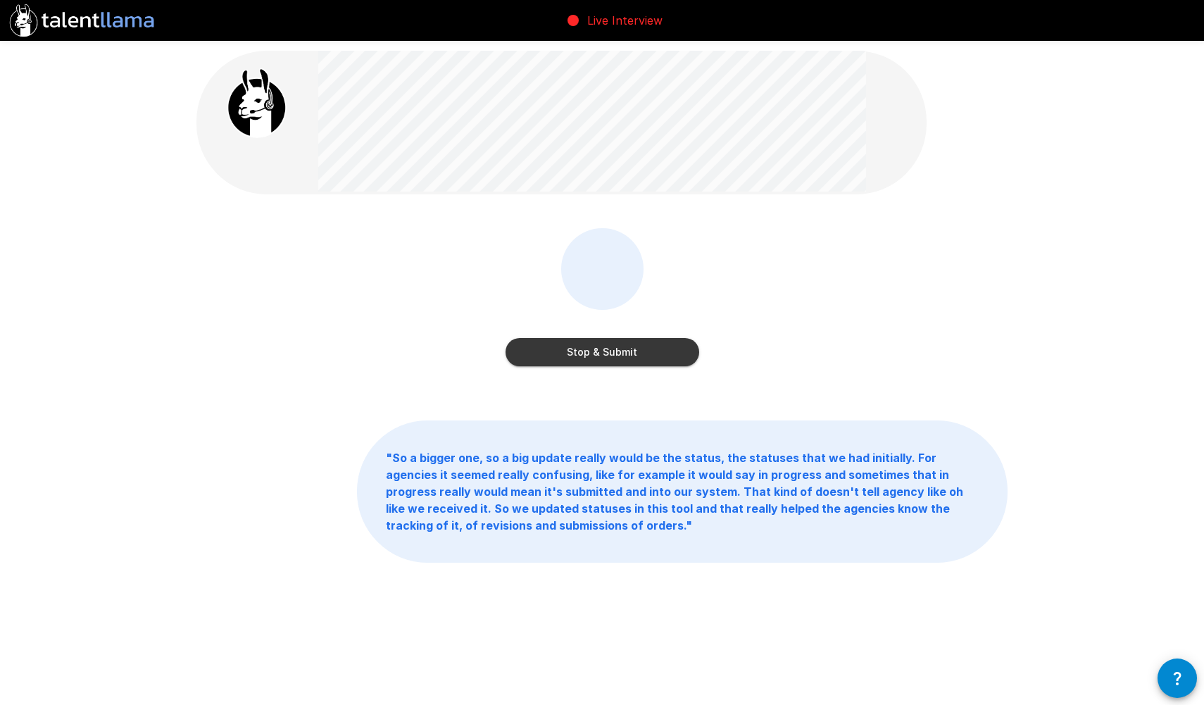
click at [580, 358] on button "Stop & Submit" at bounding box center [602, 352] width 194 height 28
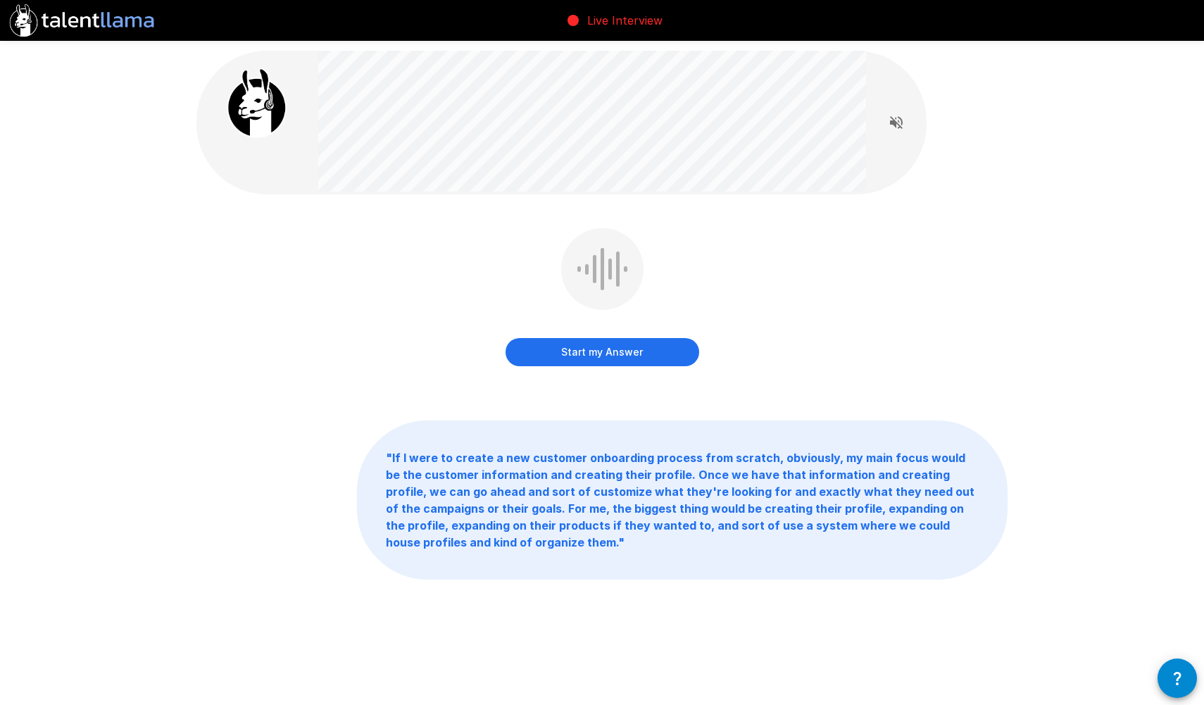
click at [581, 351] on button "Start my Answer" at bounding box center [602, 352] width 194 height 28
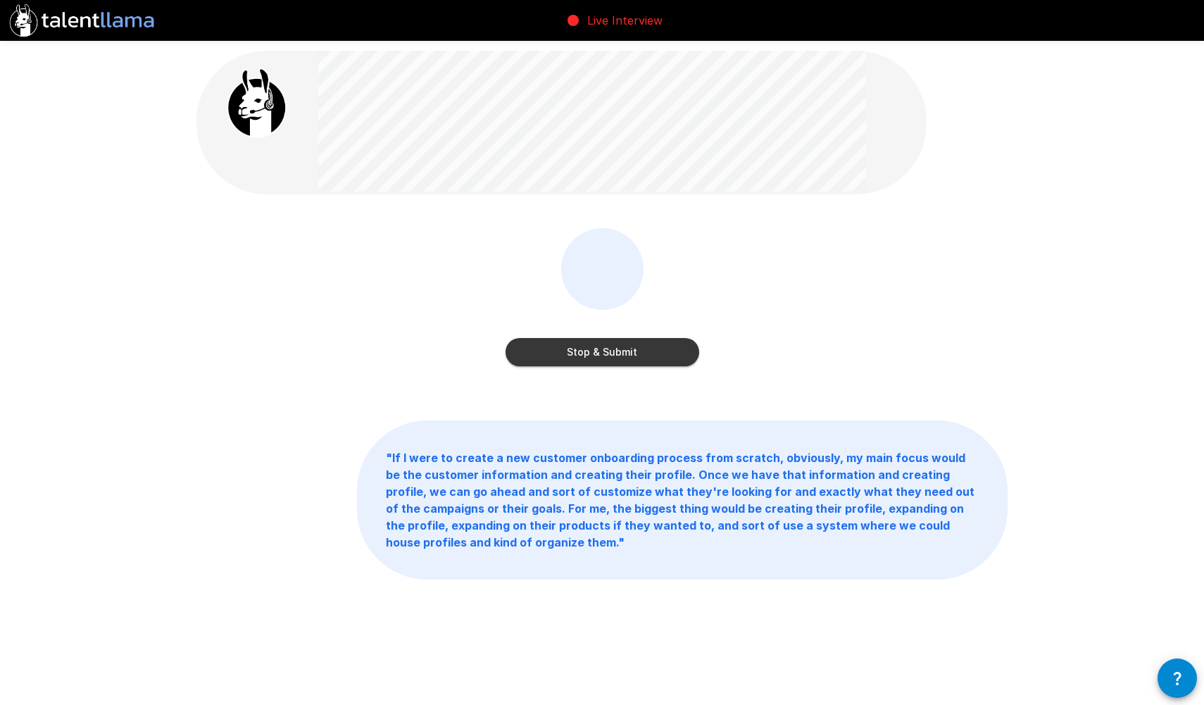
click at [582, 347] on button "Stop & Submit" at bounding box center [602, 352] width 194 height 28
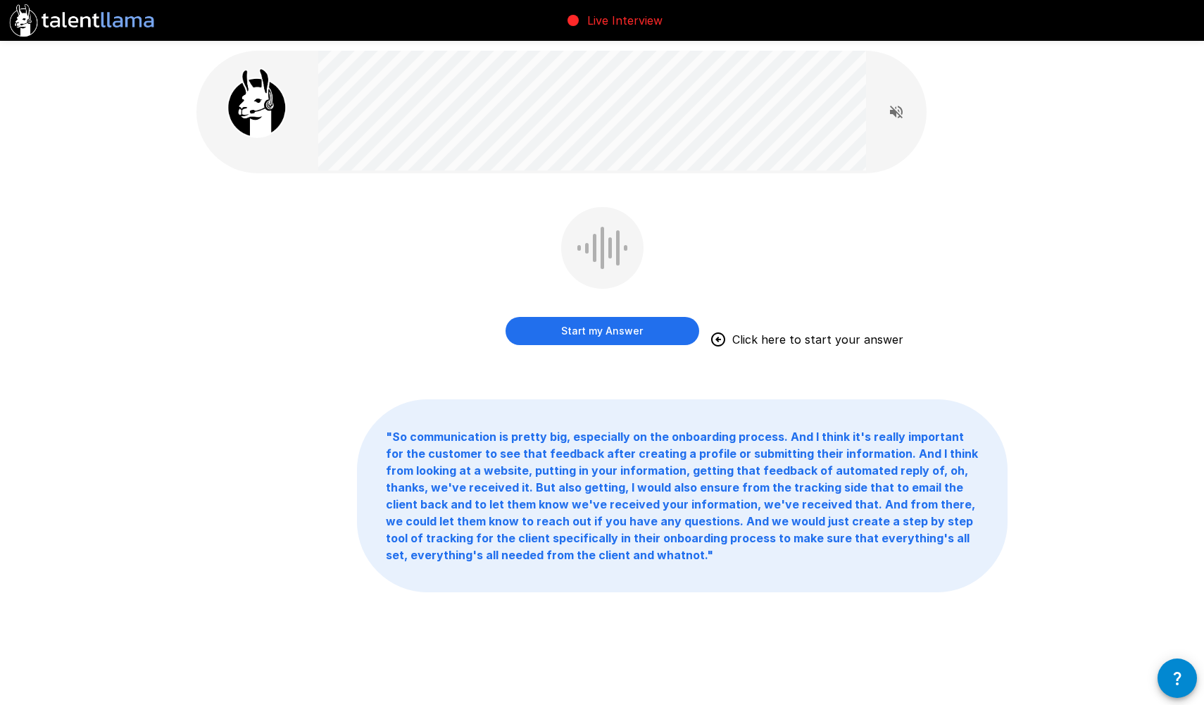
click at [648, 339] on button "Start my Answer" at bounding box center [602, 331] width 194 height 28
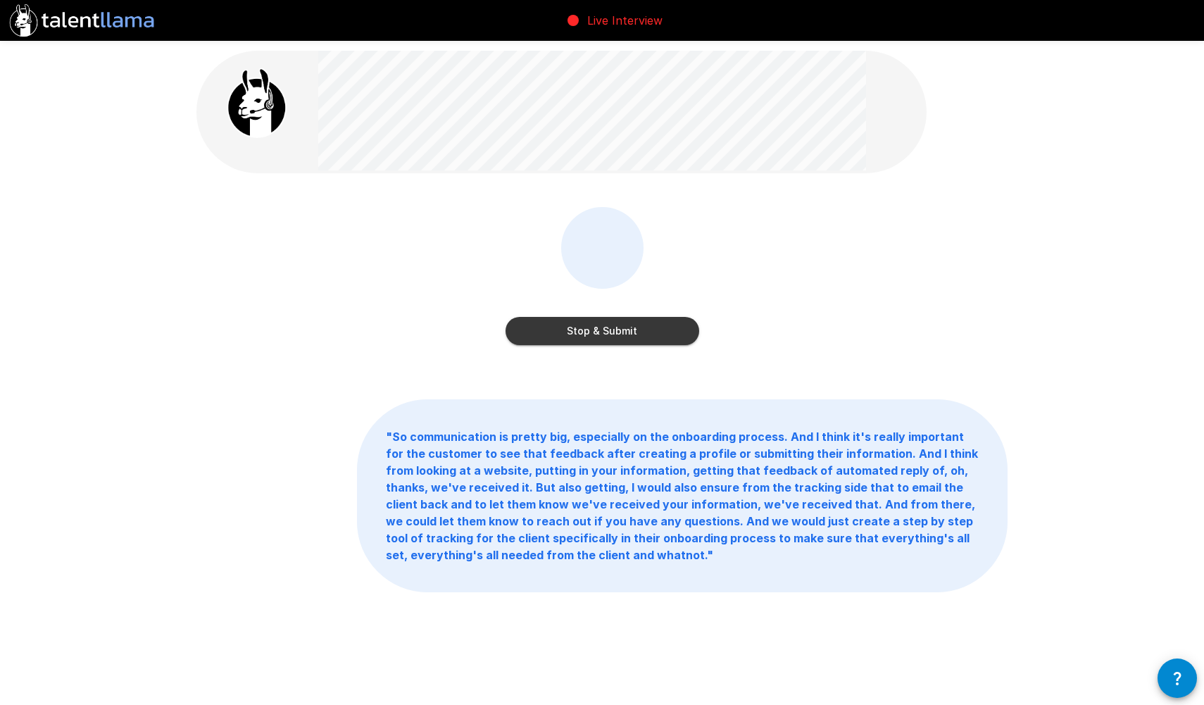
click at [614, 334] on button "Stop & Submit" at bounding box center [602, 331] width 194 height 28
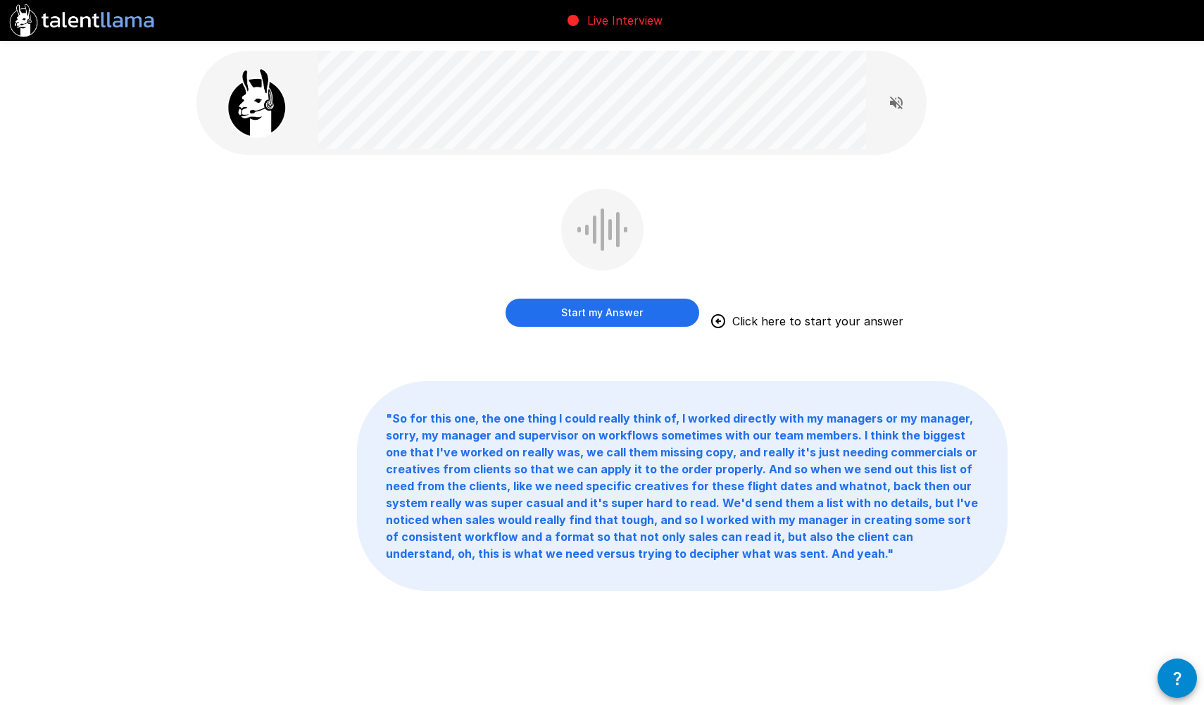
click at [577, 305] on button "Start my Answer" at bounding box center [602, 312] width 194 height 28
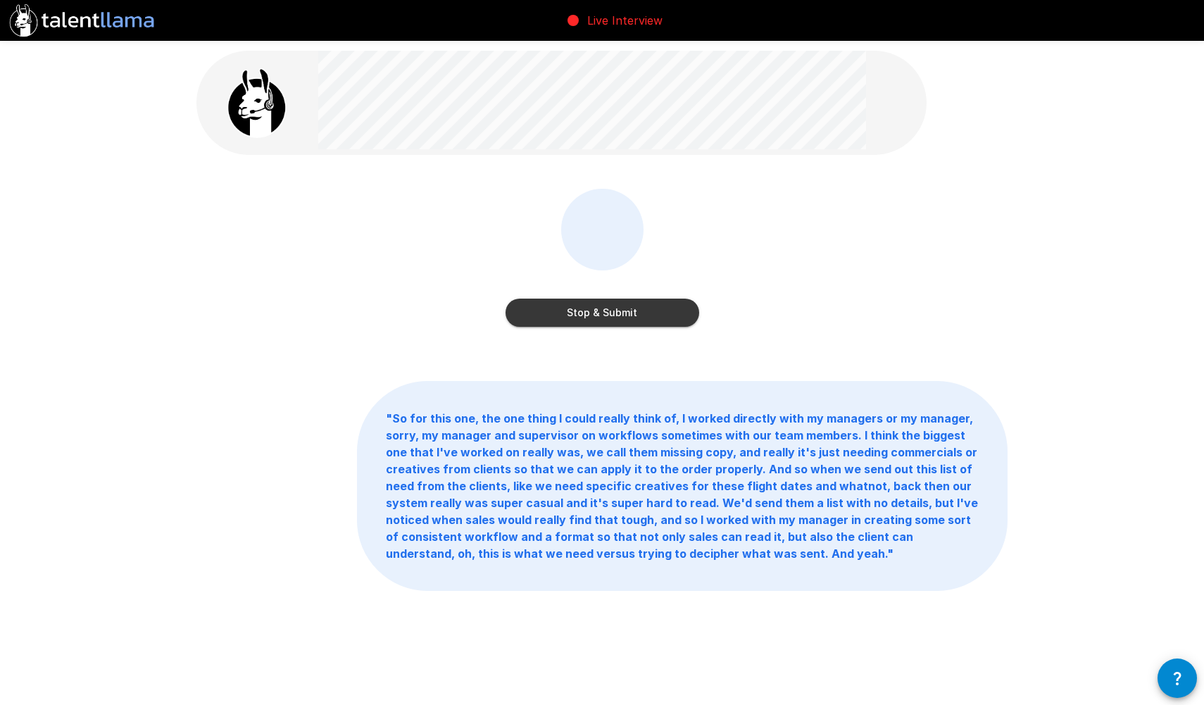
click at [577, 305] on button "Stop & Submit" at bounding box center [602, 312] width 194 height 28
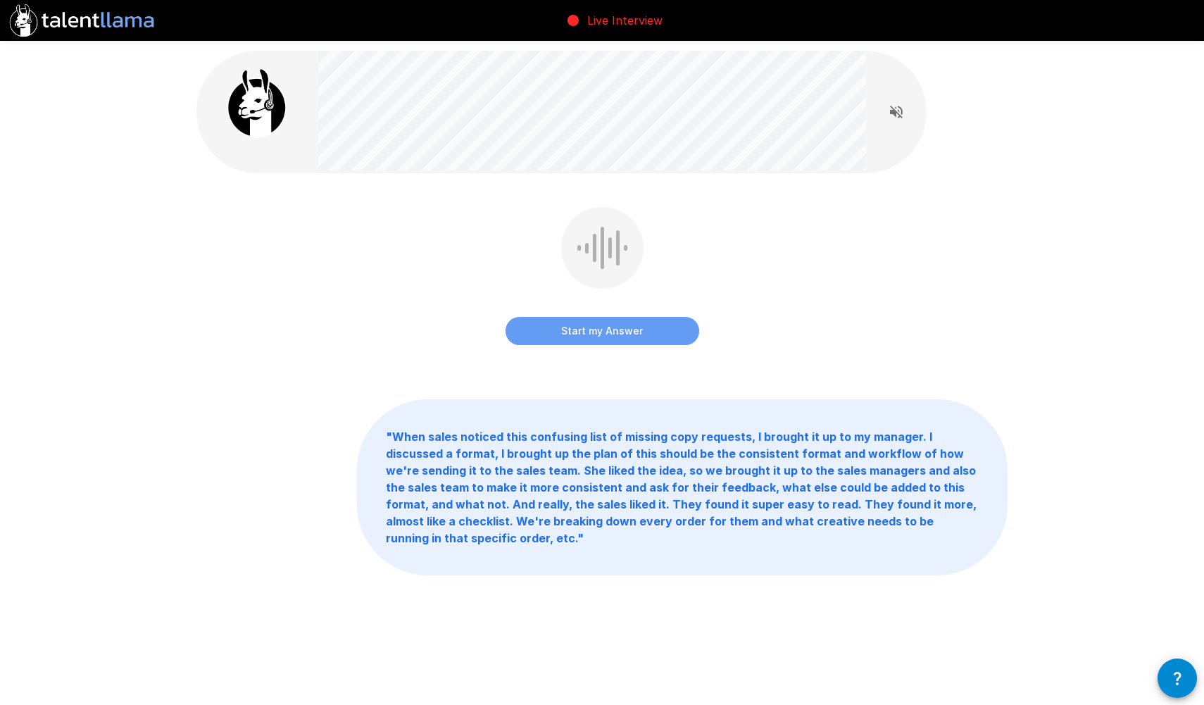
click at [603, 338] on button "Start my Answer" at bounding box center [602, 331] width 194 height 28
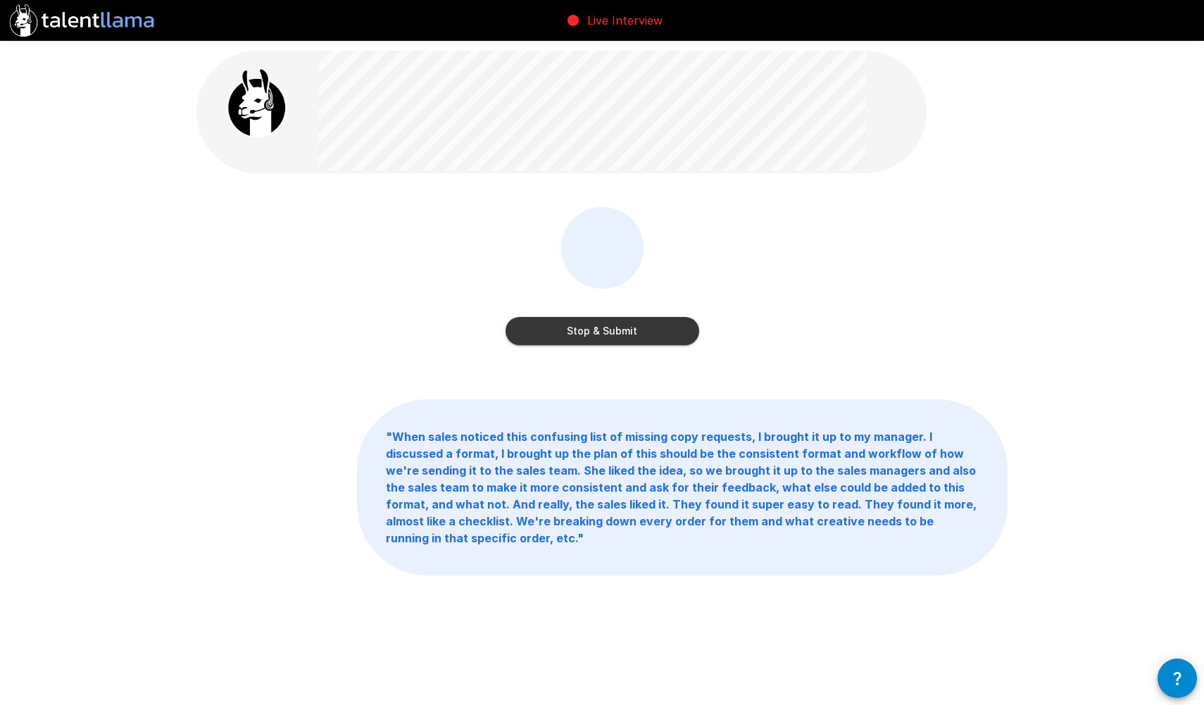
click at [603, 338] on button "Stop & Submit" at bounding box center [602, 331] width 194 height 28
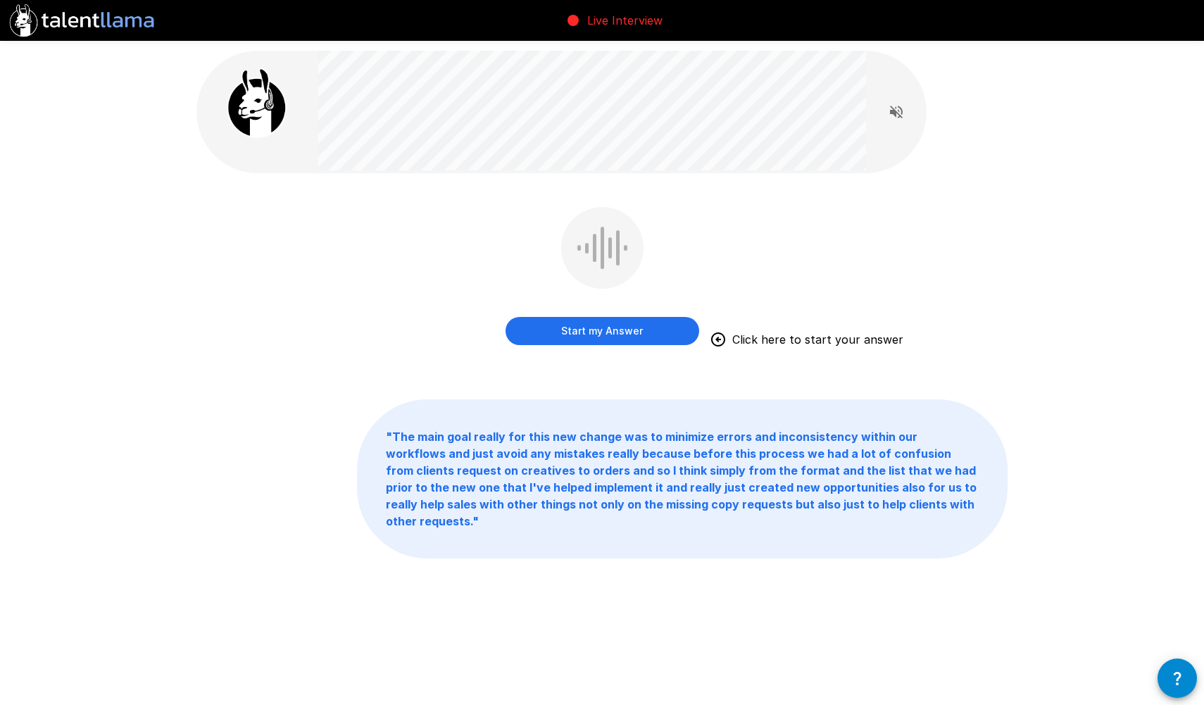
click at [656, 331] on button "Start my Answer" at bounding box center [602, 331] width 194 height 28
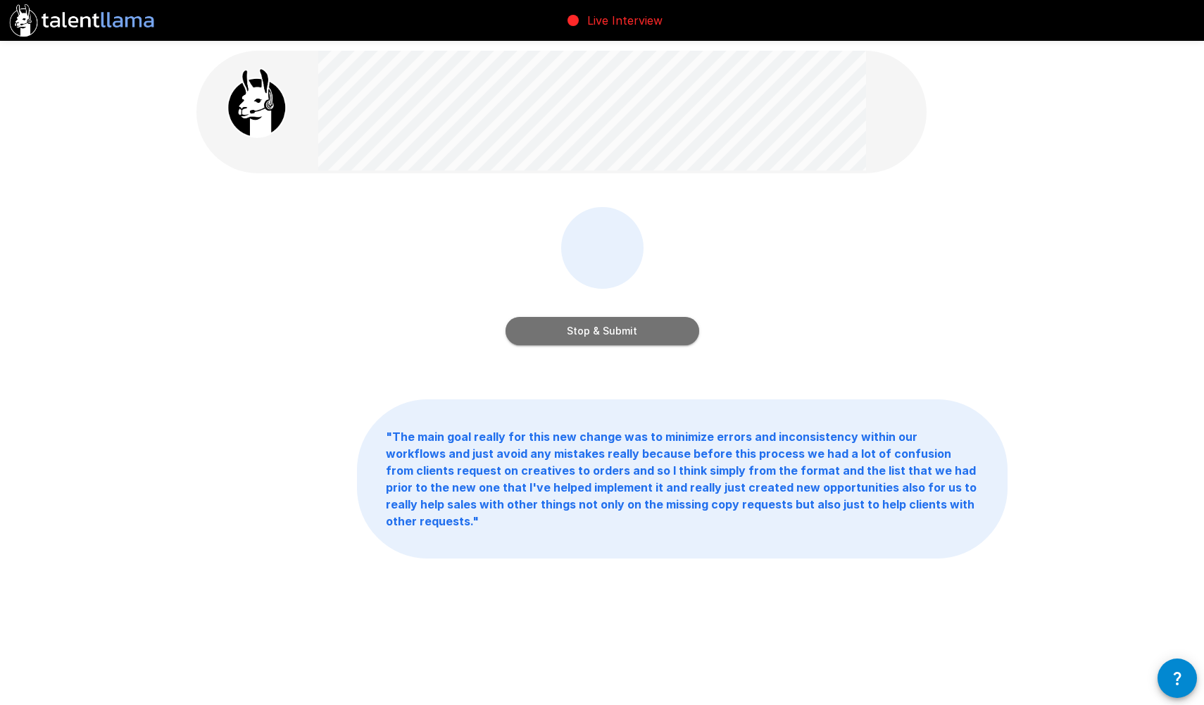
click at [669, 328] on button "Stop & Submit" at bounding box center [602, 331] width 194 height 28
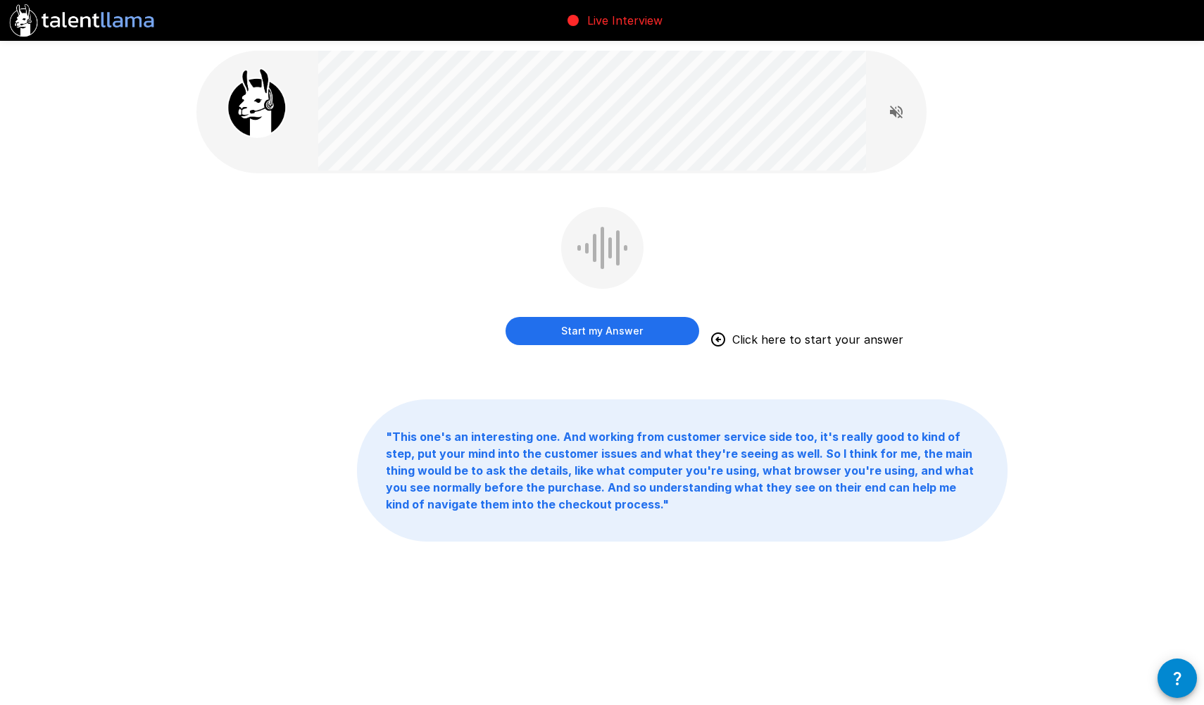
click at [593, 332] on button "Start my Answer" at bounding box center [602, 331] width 194 height 28
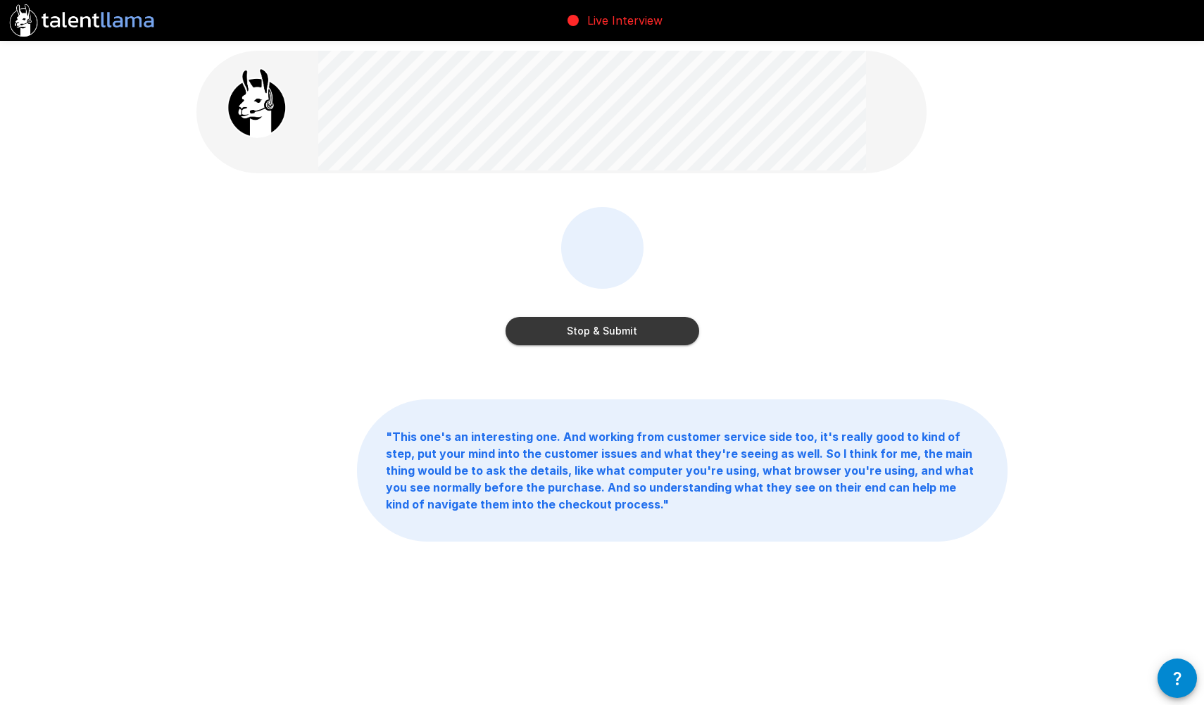
click at [593, 332] on button "Stop & Submit" at bounding box center [602, 331] width 194 height 28
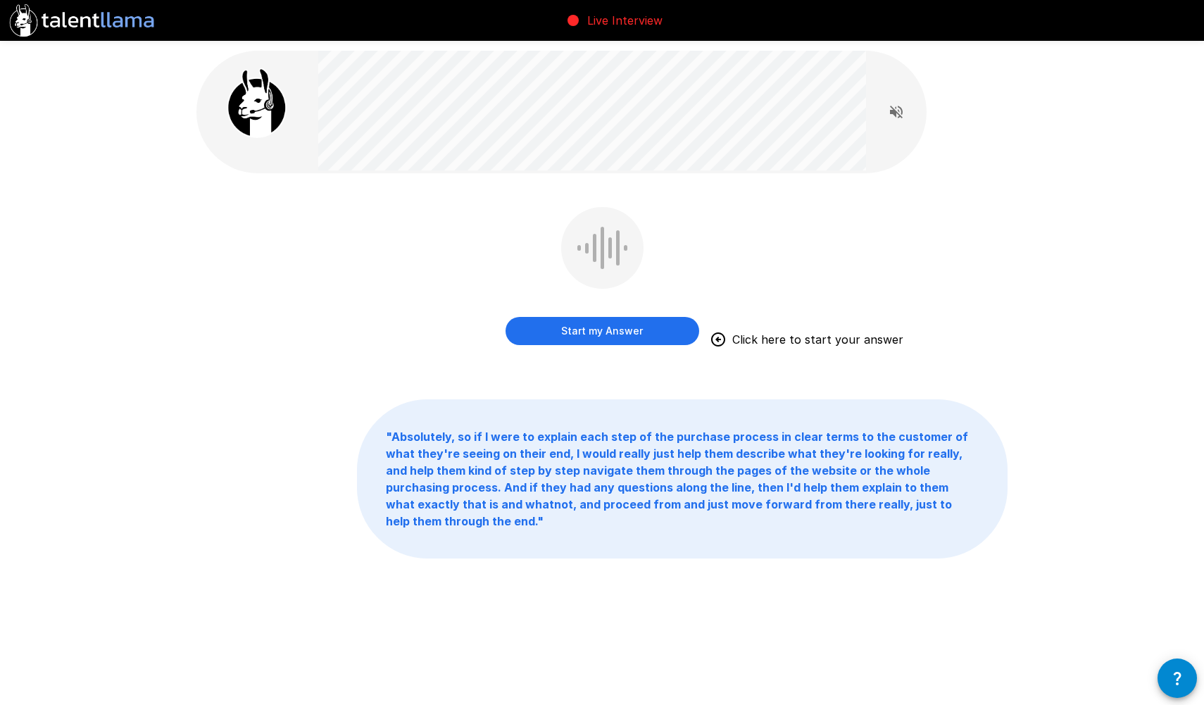
click at [655, 336] on button "Start my Answer" at bounding box center [602, 331] width 194 height 28
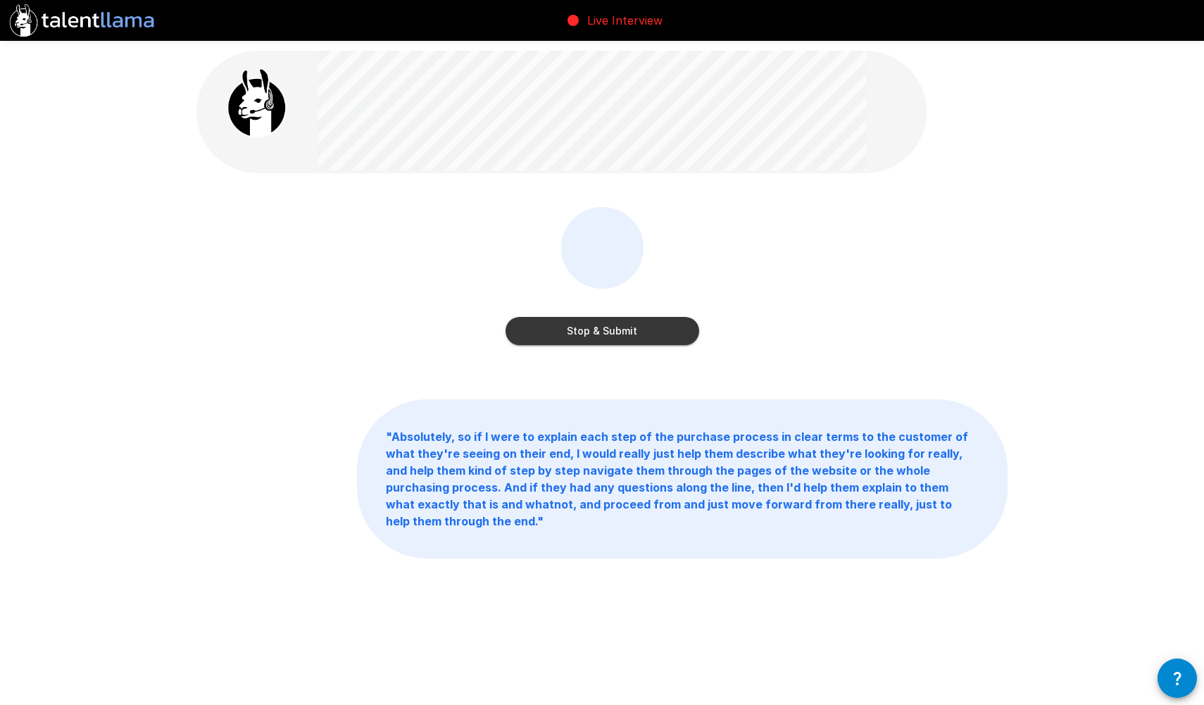
click at [655, 336] on button "Stop & Submit" at bounding box center [602, 331] width 194 height 28
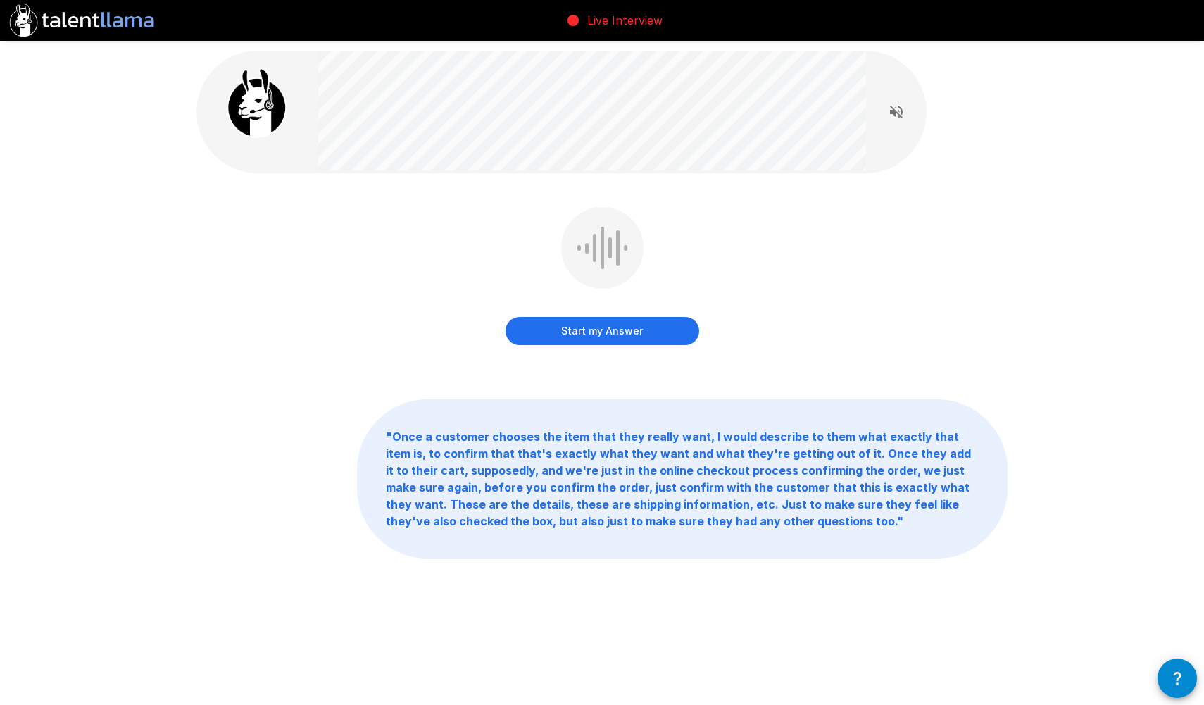
click at [624, 327] on button "Start my Answer" at bounding box center [602, 331] width 194 height 28
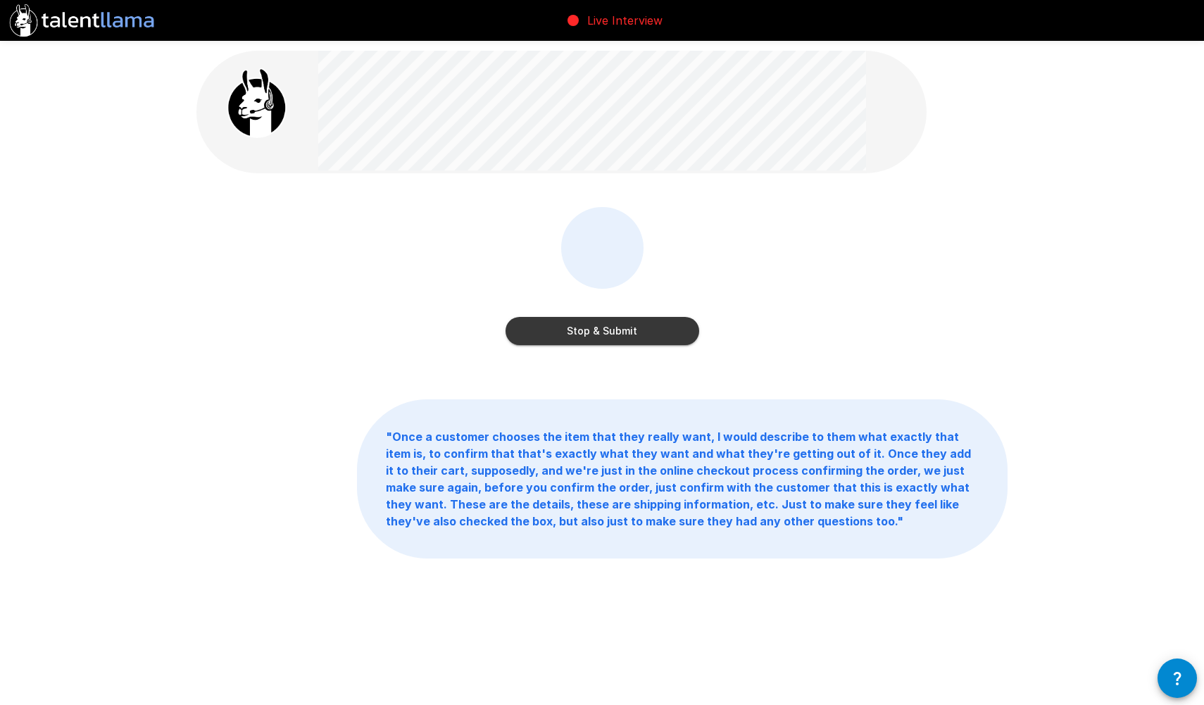
click at [612, 336] on button "Stop & Submit" at bounding box center [602, 331] width 194 height 28
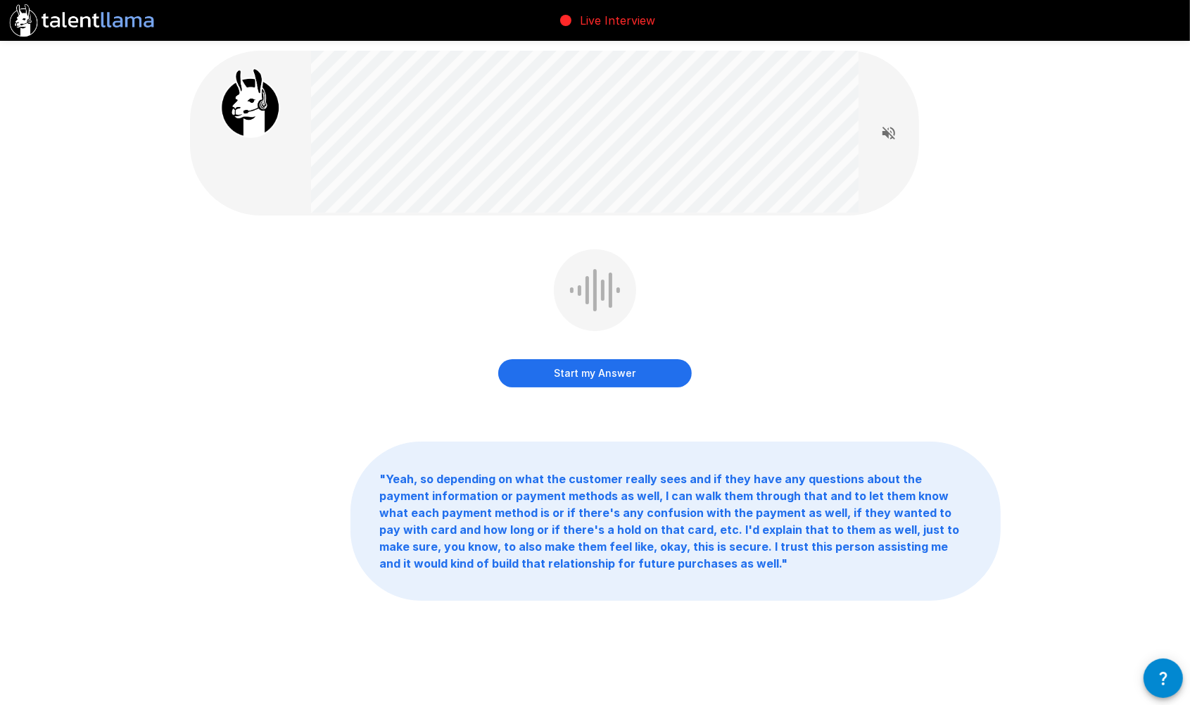
click at [630, 374] on button "Start my Answer" at bounding box center [595, 373] width 194 height 28
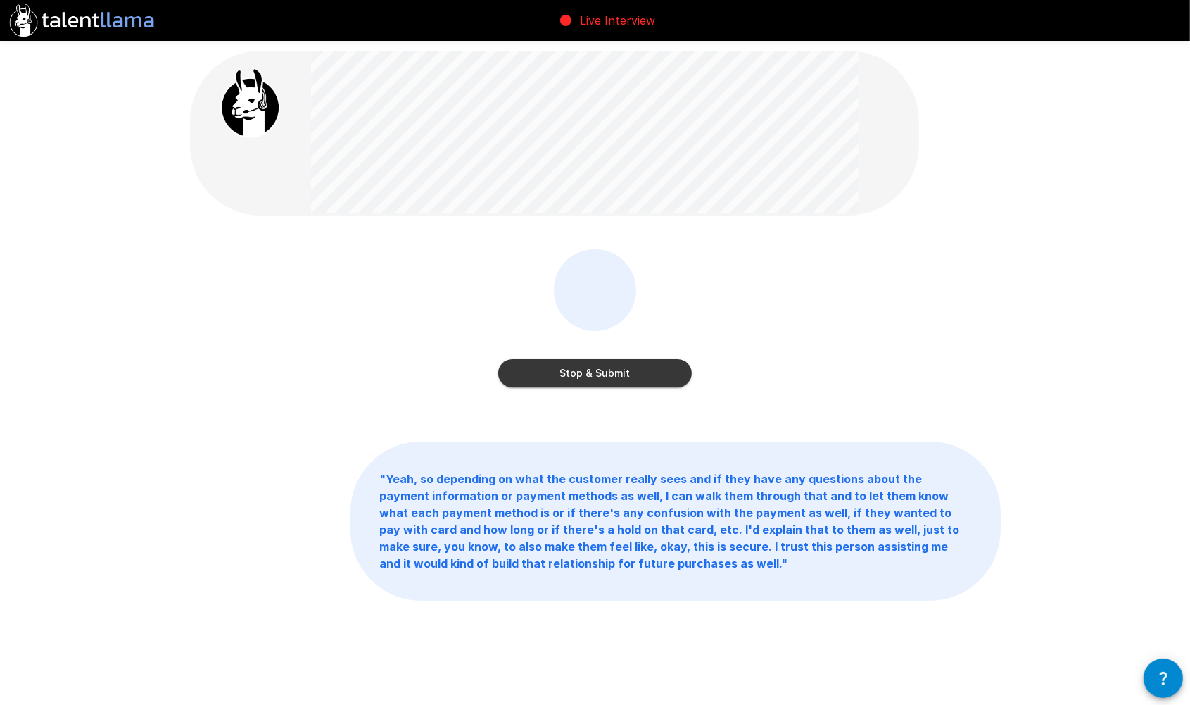
click at [630, 374] on button "Stop & Submit" at bounding box center [595, 373] width 194 height 28
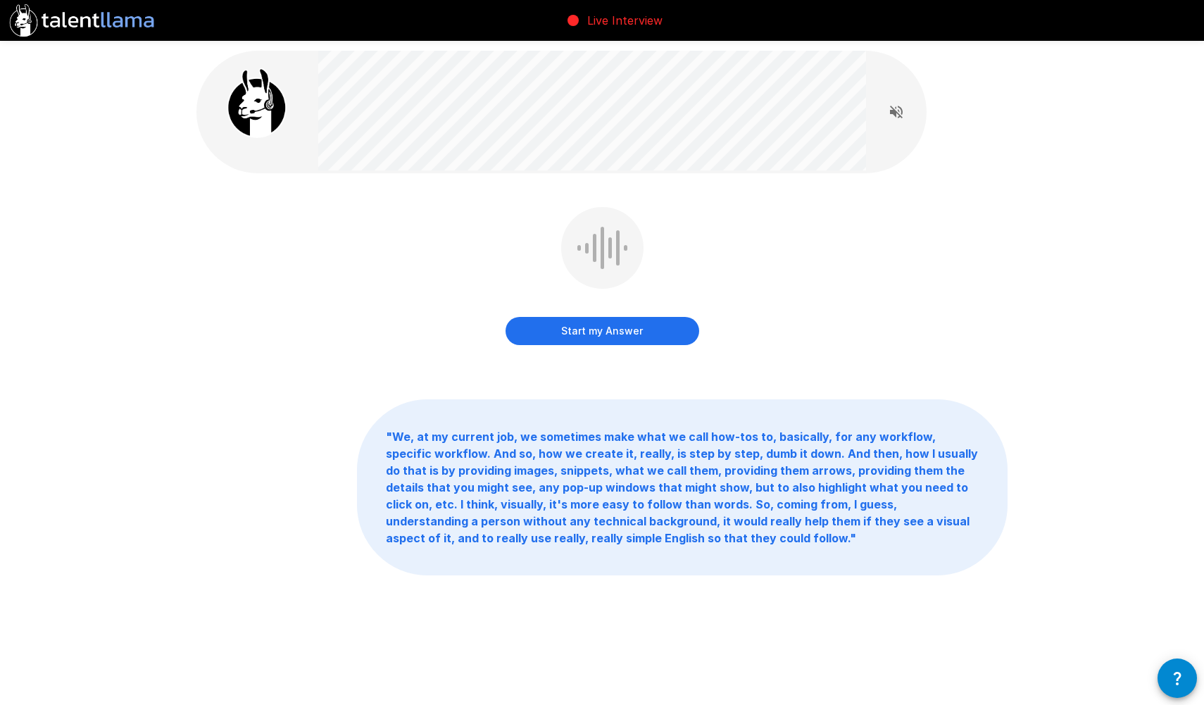
click at [633, 332] on button "Start my Answer" at bounding box center [602, 331] width 194 height 28
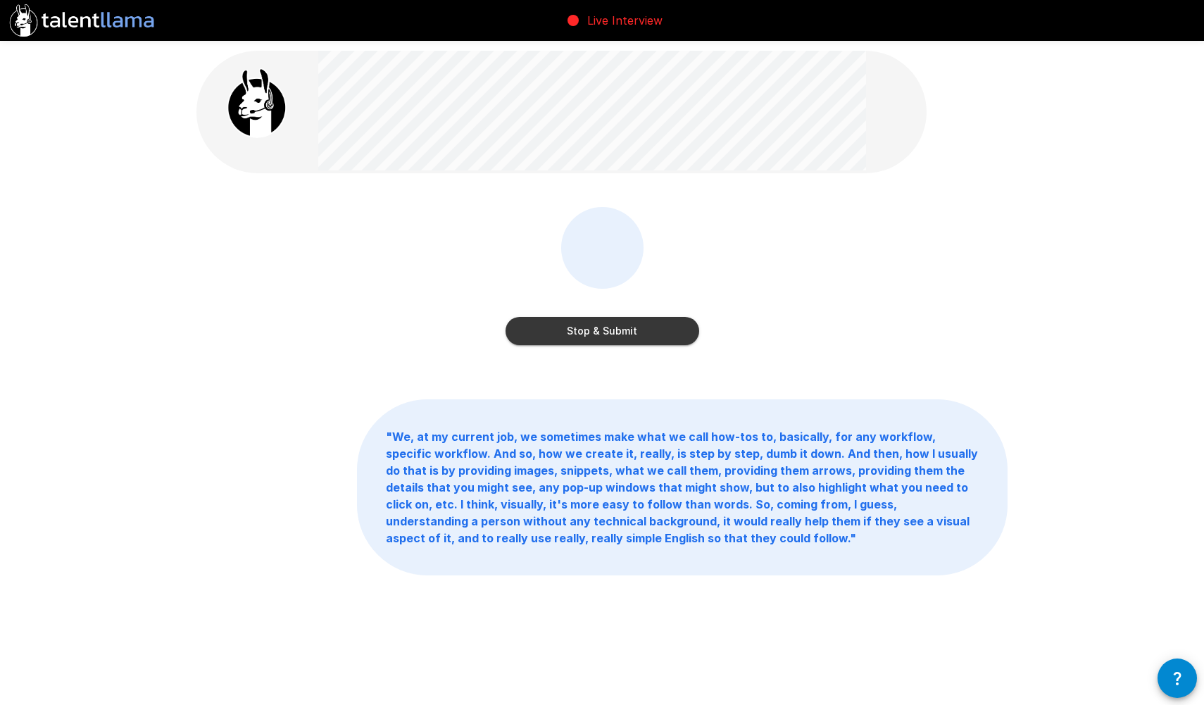
click at [633, 332] on button "Stop & Submit" at bounding box center [602, 331] width 194 height 28
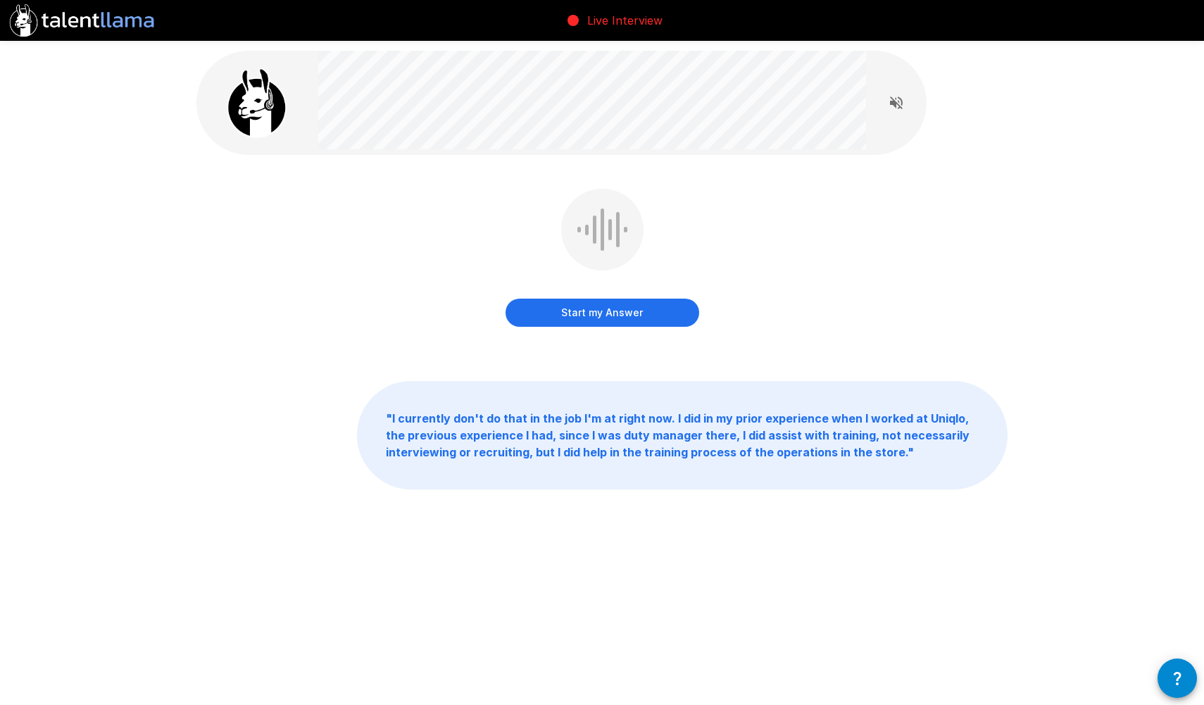
click at [670, 315] on button "Start my Answer" at bounding box center [602, 312] width 194 height 28
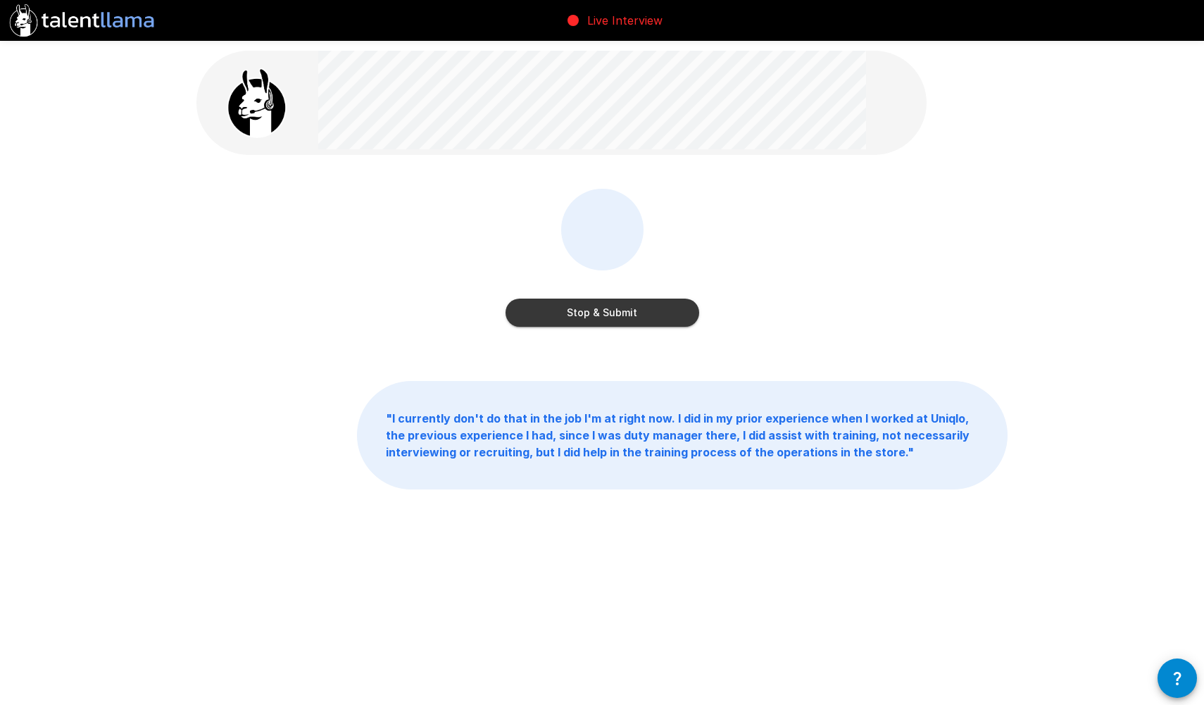
click at [670, 315] on button "Stop & Submit" at bounding box center [602, 312] width 194 height 28
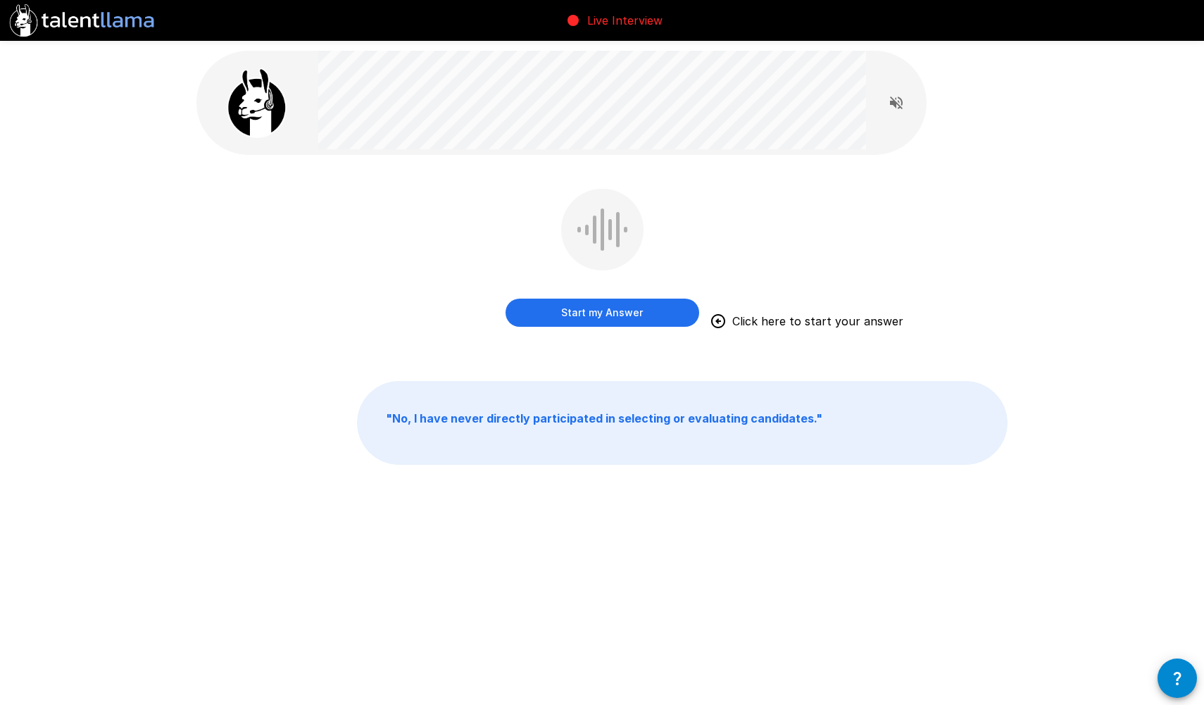
click at [624, 314] on button "Start my Answer" at bounding box center [602, 312] width 194 height 28
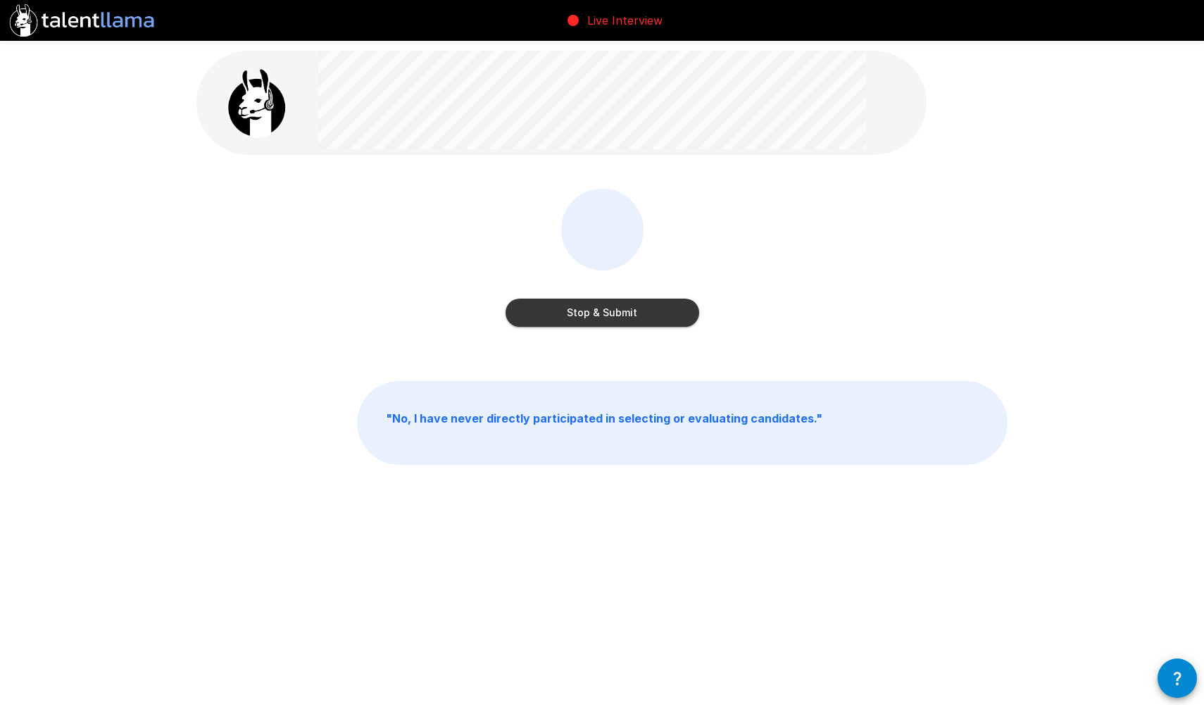
click at [688, 323] on button "Stop & Submit" at bounding box center [602, 312] width 194 height 28
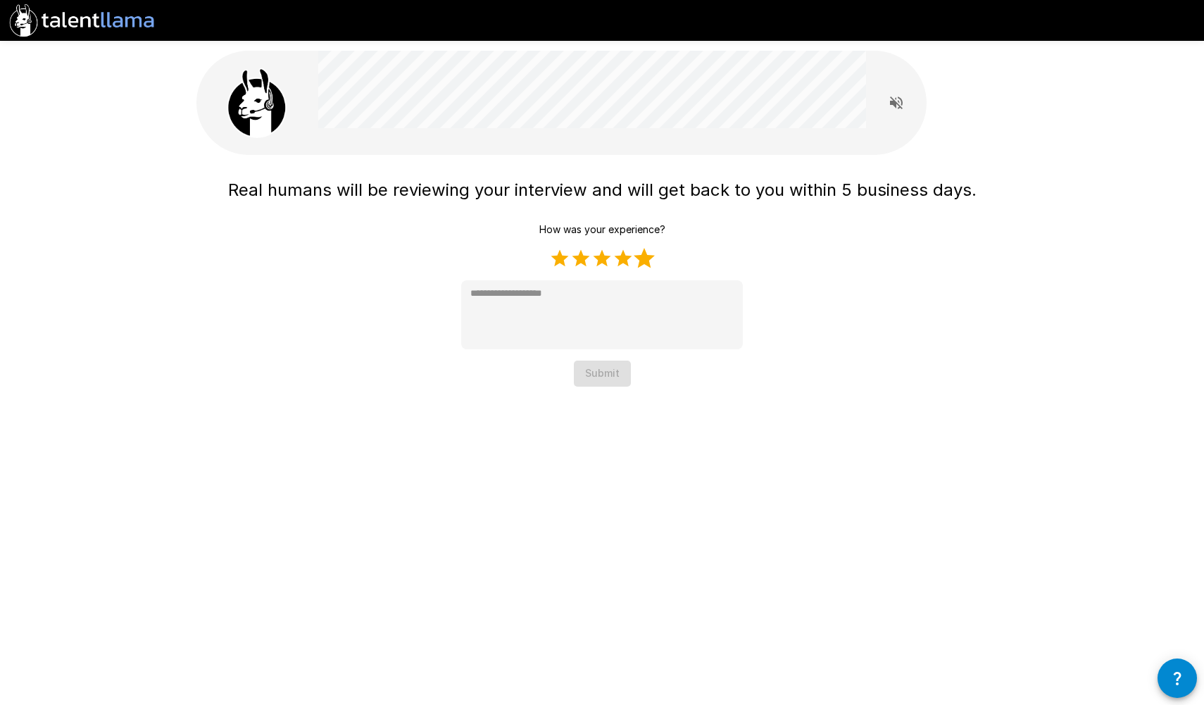
click at [644, 261] on label "5 Stars" at bounding box center [643, 258] width 21 height 21
type textarea "*"
click at [611, 368] on button "Submit" at bounding box center [602, 373] width 57 height 26
